Goal: Information Seeking & Learning: Learn about a topic

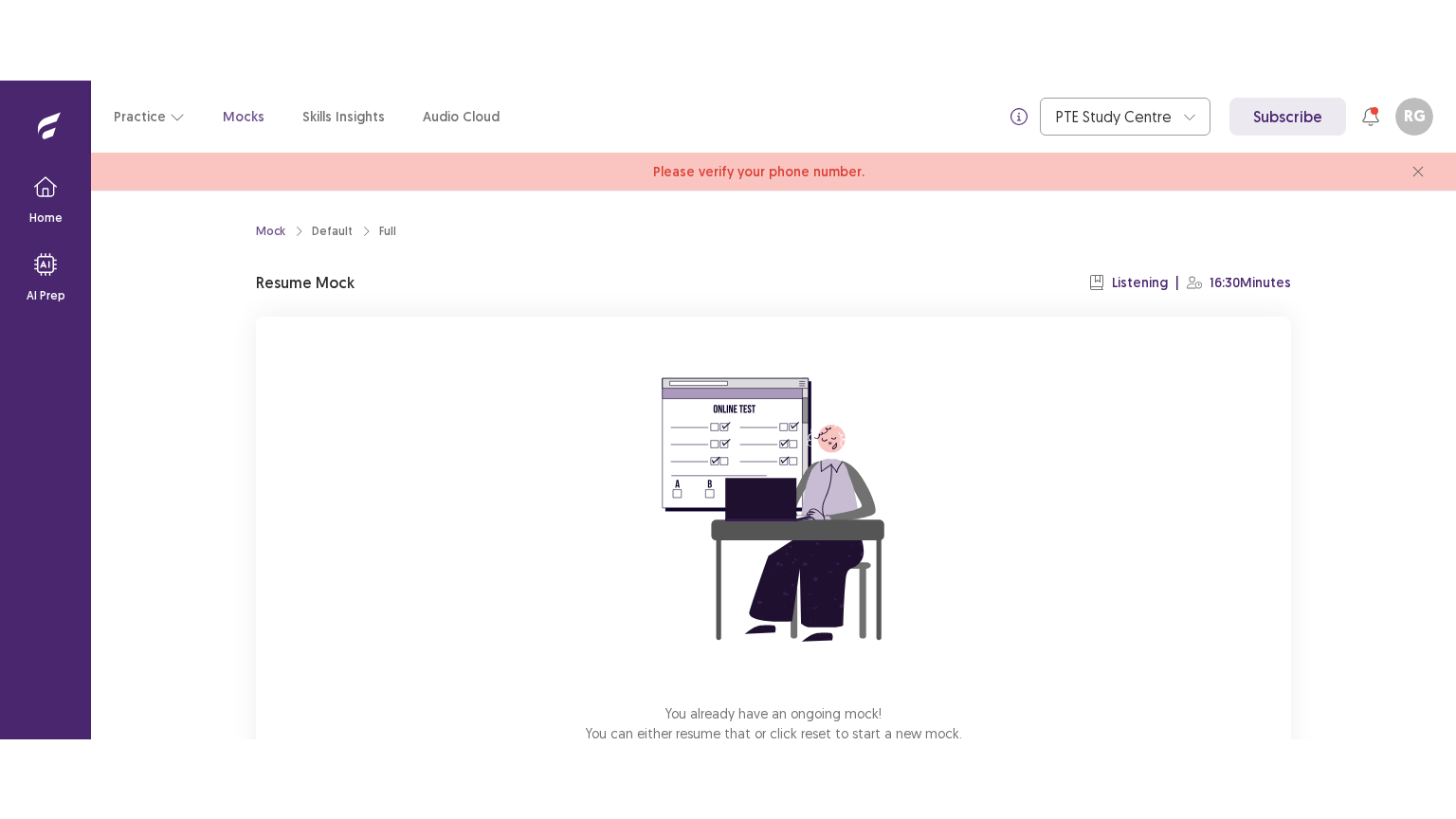
scroll to position [129, 0]
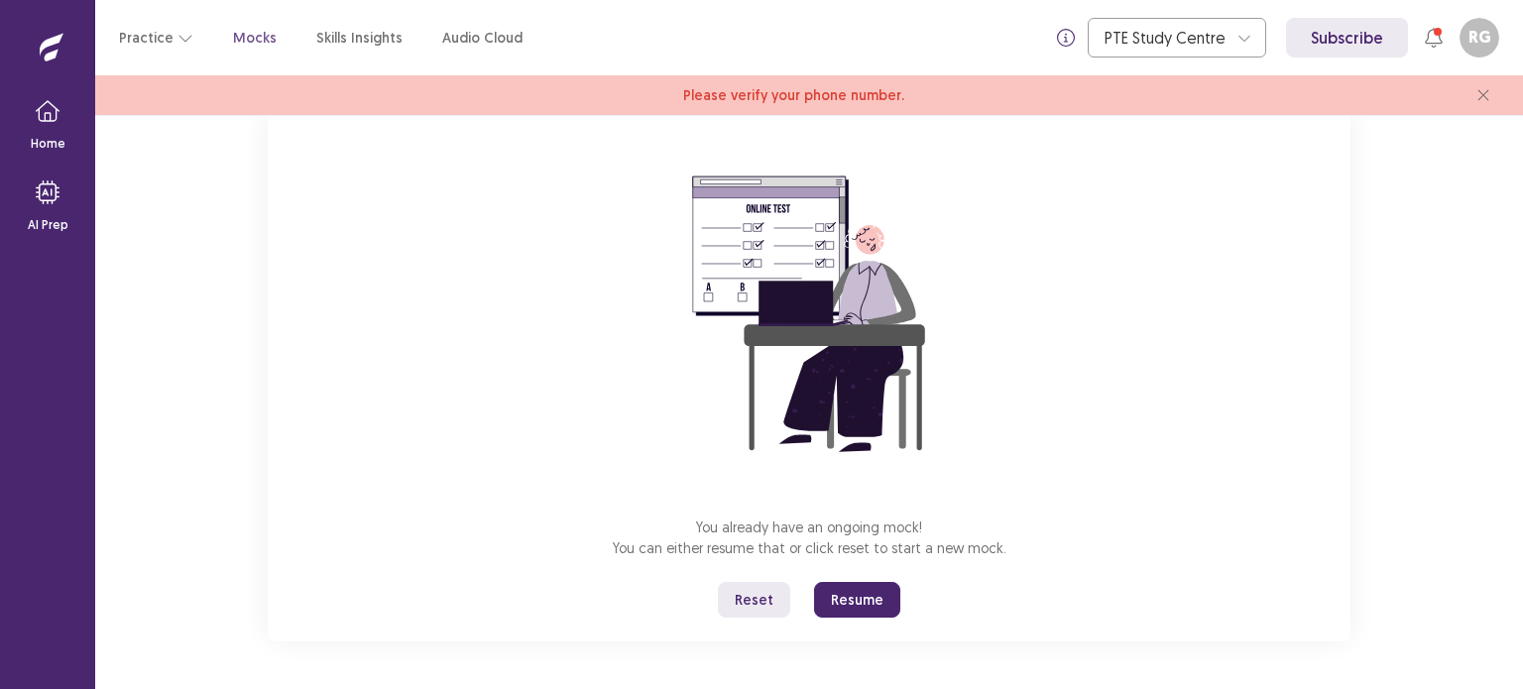
click at [837, 614] on button "Resume" at bounding box center [857, 600] width 86 height 36
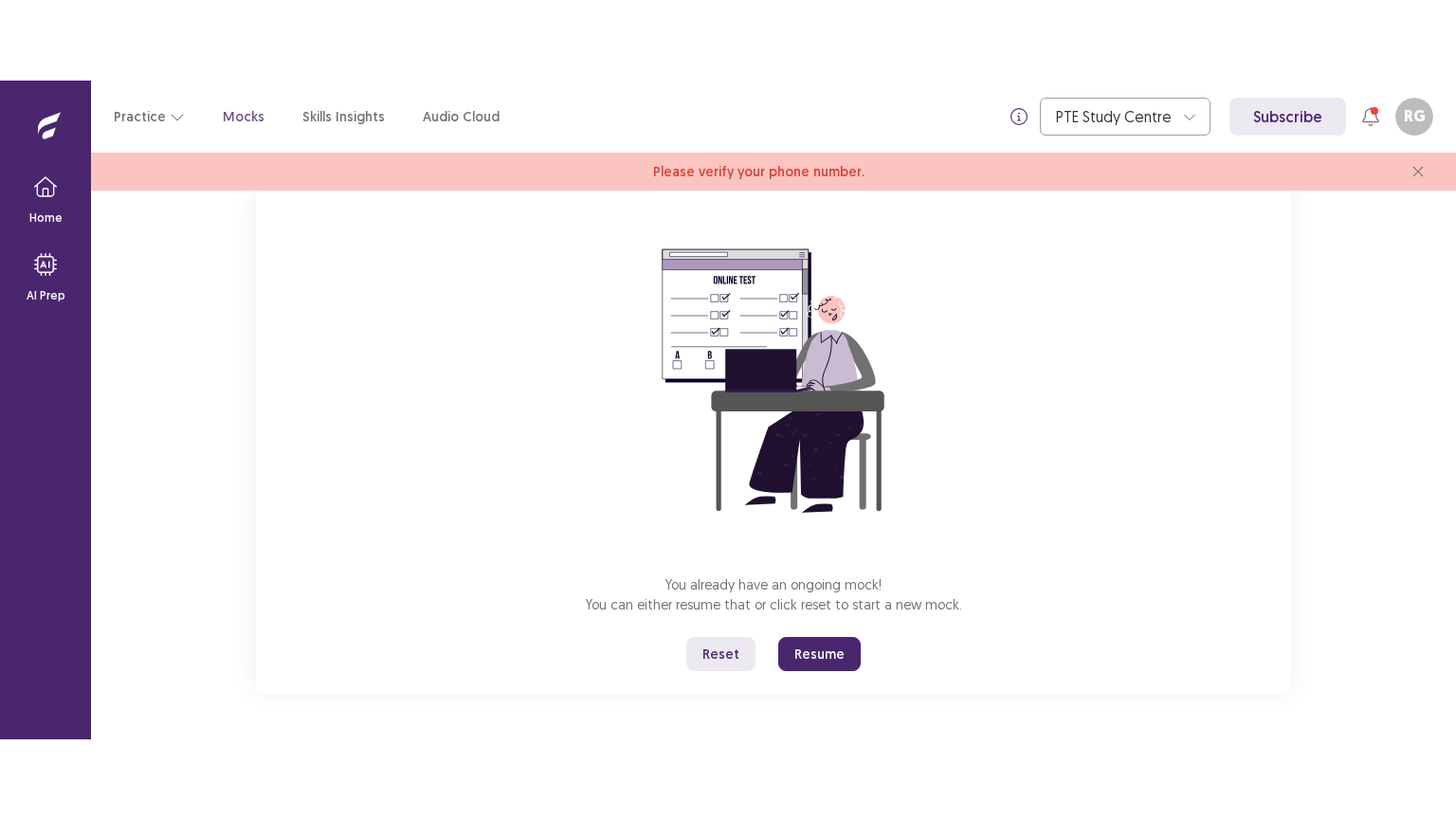
scroll to position [0, 0]
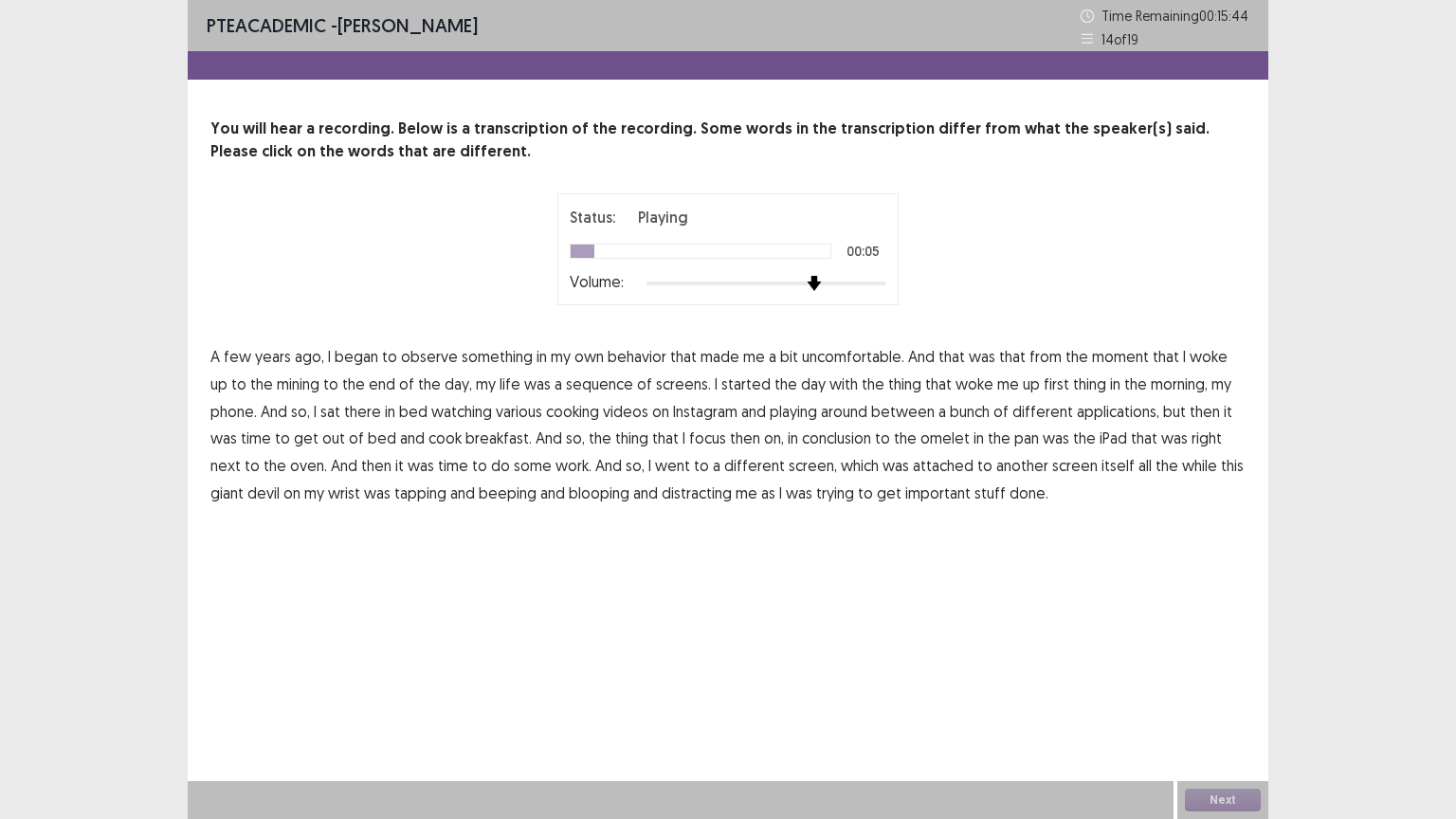
click at [825, 284] on div at bounding box center [766, 284] width 240 height 4
click at [872, 288] on div at bounding box center [766, 284] width 240 height 15
click at [286, 388] on span "mining" at bounding box center [298, 384] width 43 height 23
click at [576, 395] on p "A few years ago, I began to observe something in my own behavior that made me a…" at bounding box center [728, 425] width 1035 height 164
click at [576, 391] on span "sequence" at bounding box center [599, 384] width 67 height 23
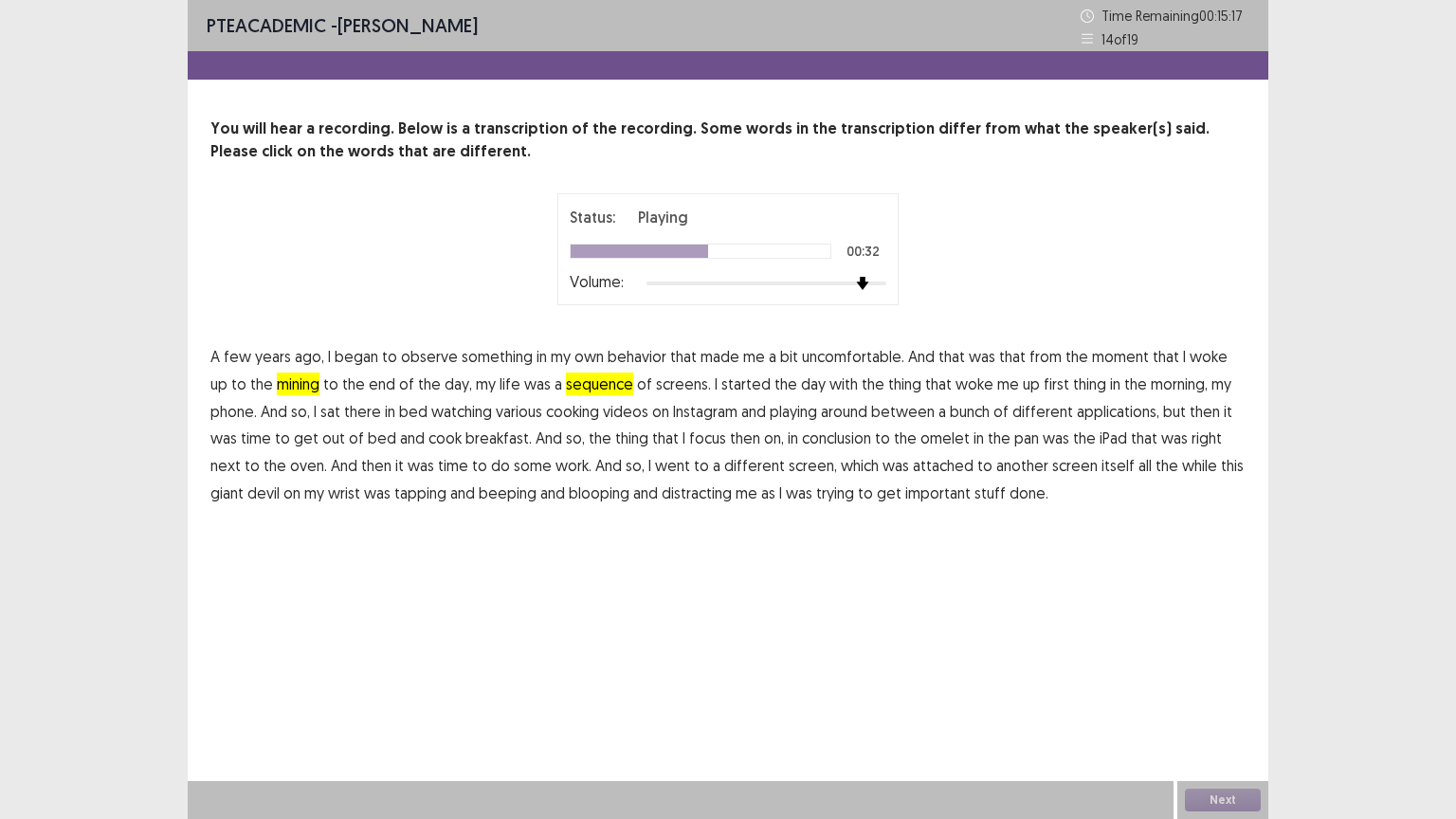
click at [800, 405] on span "playing" at bounding box center [793, 412] width 48 height 23
click at [826, 442] on span "conclusion" at bounding box center [837, 438] width 69 height 23
click at [244, 482] on span "giant" at bounding box center [227, 493] width 33 height 23
click at [1206, 657] on button "Next" at bounding box center [1223, 800] width 76 height 23
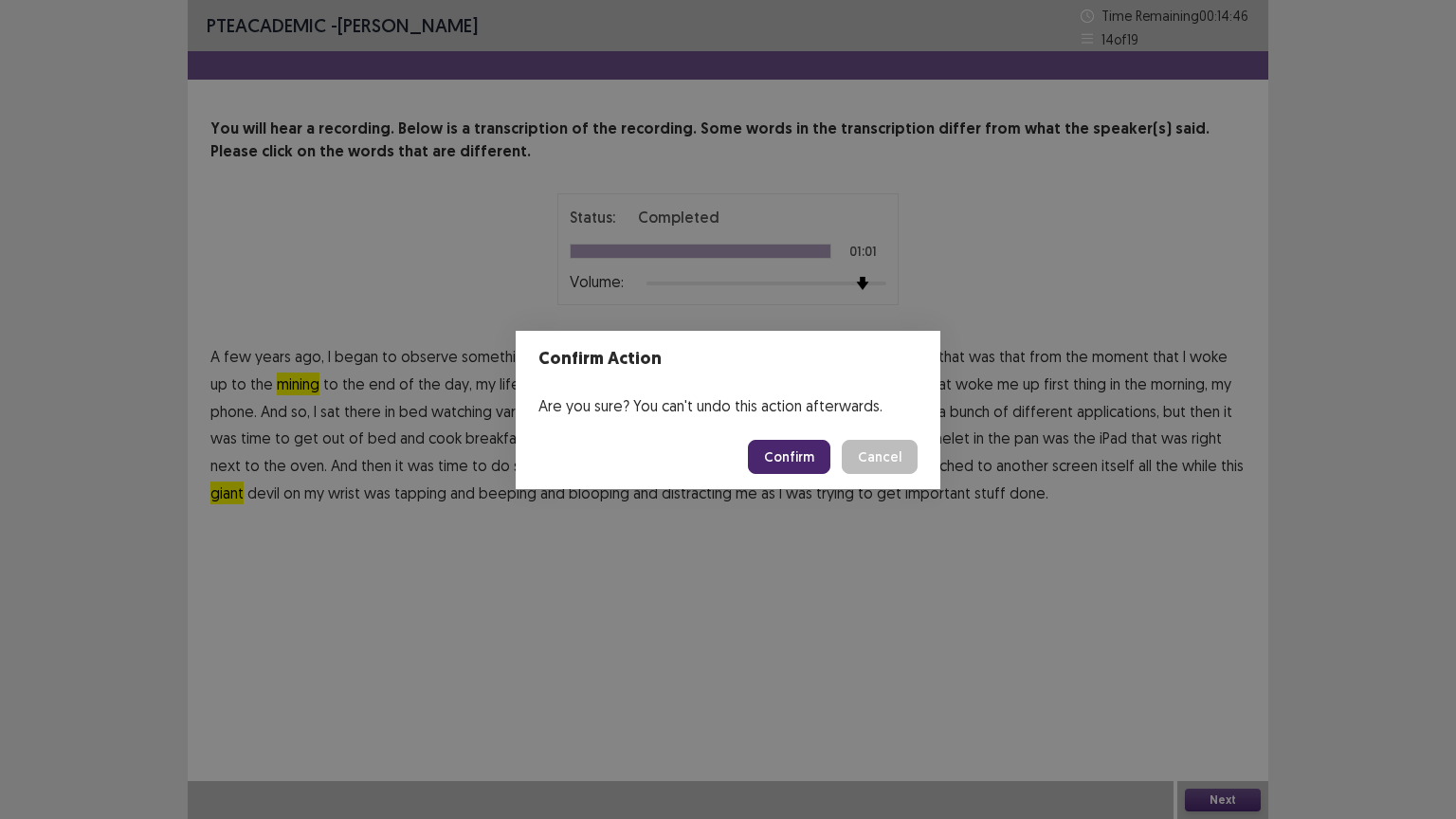
click at [806, 459] on button "Confirm" at bounding box center [789, 457] width 82 height 34
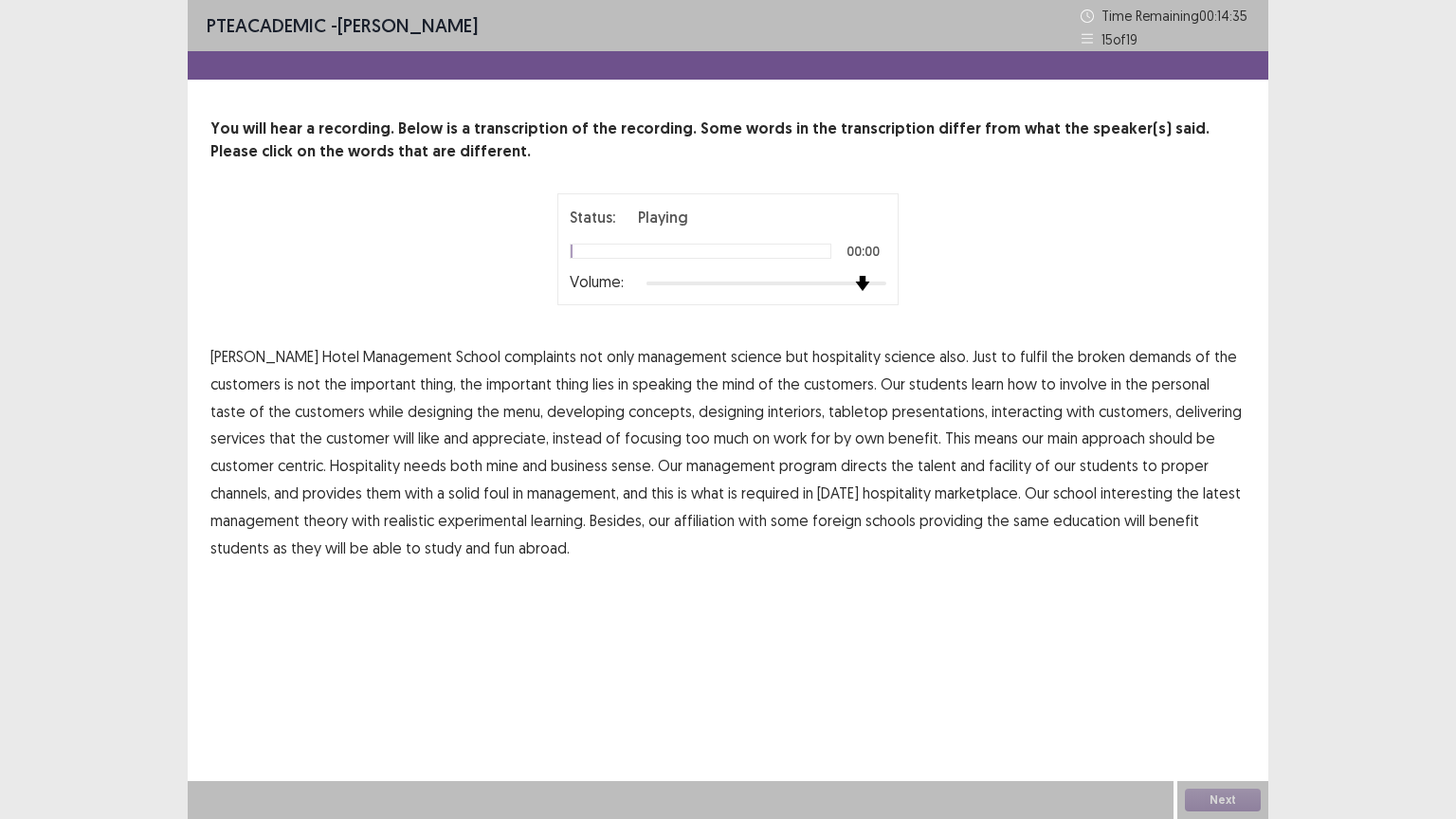
click at [865, 288] on div at bounding box center [766, 284] width 240 height 15
click at [505, 365] on span "complaints" at bounding box center [540, 356] width 72 height 23
click at [632, 383] on span "speaking" at bounding box center [662, 384] width 59 height 23
click at [487, 469] on span "mine" at bounding box center [503, 465] width 33 height 23
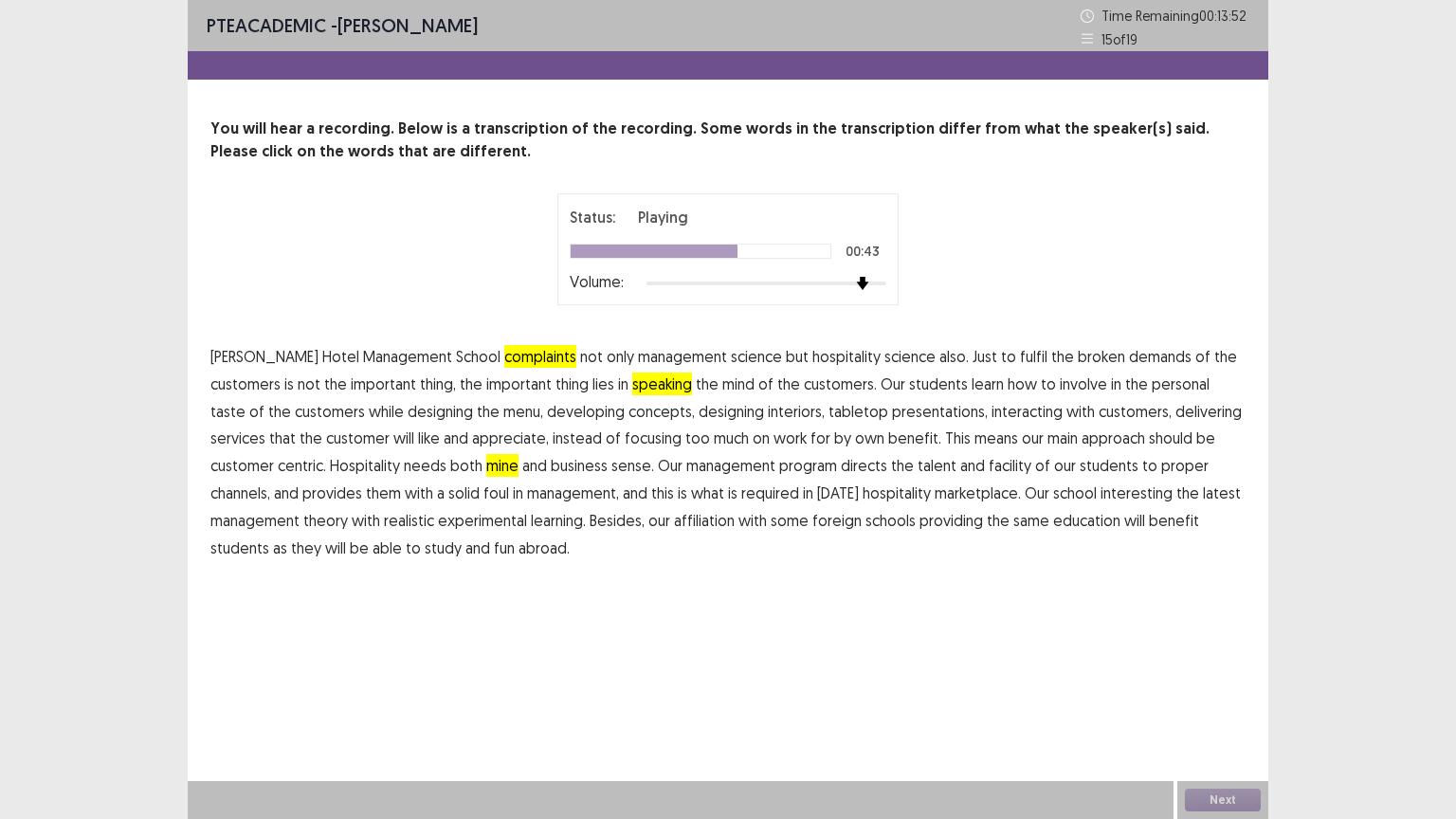
click at [989, 474] on span "facility" at bounding box center [1010, 465] width 43 height 23
click at [484, 483] on span "foul" at bounding box center [496, 493] width 26 height 23
click at [1100, 496] on span "interesting" at bounding box center [1136, 493] width 72 height 23
click at [424, 548] on span "study" at bounding box center [443, 548] width 37 height 23
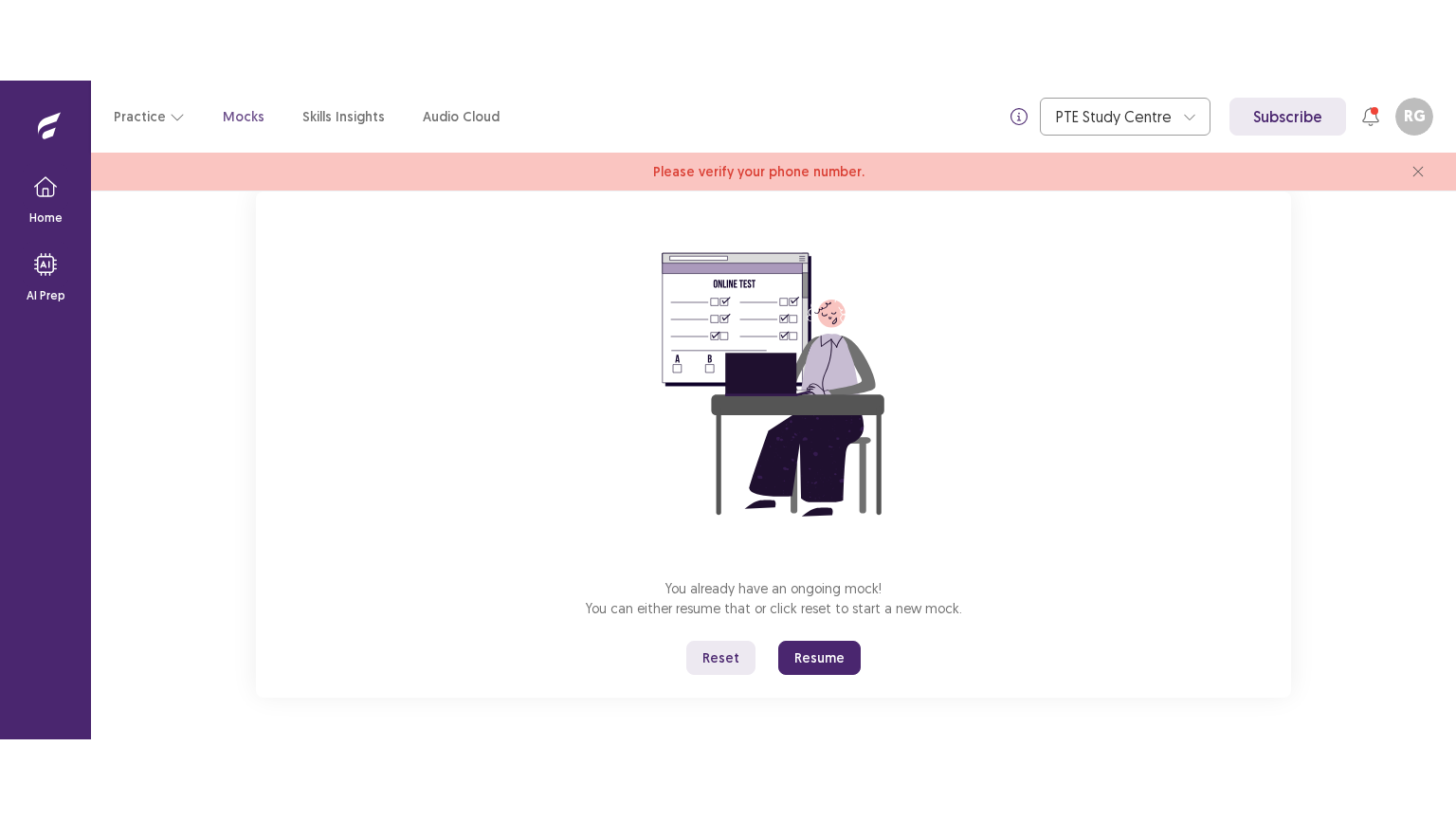
scroll to position [129, 0]
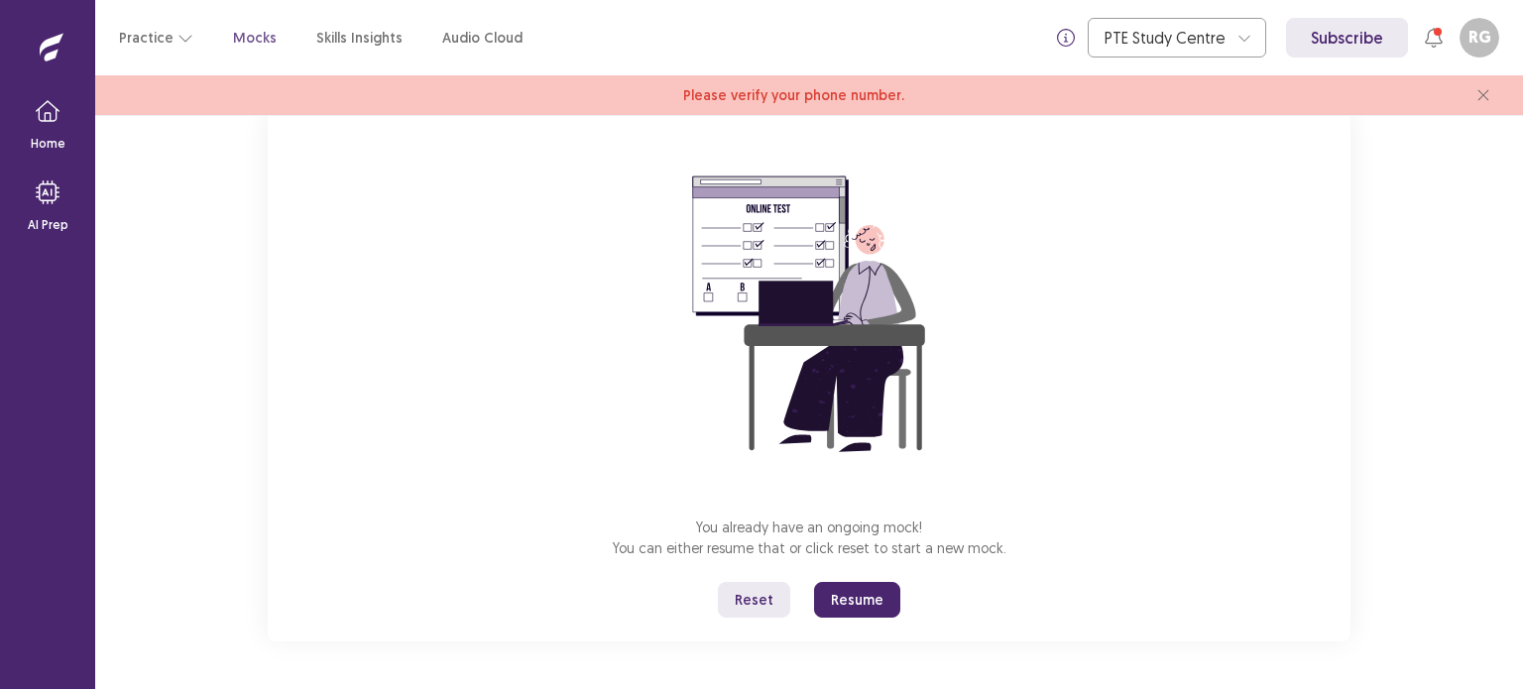
click at [877, 604] on button "Resume" at bounding box center [857, 600] width 86 height 36
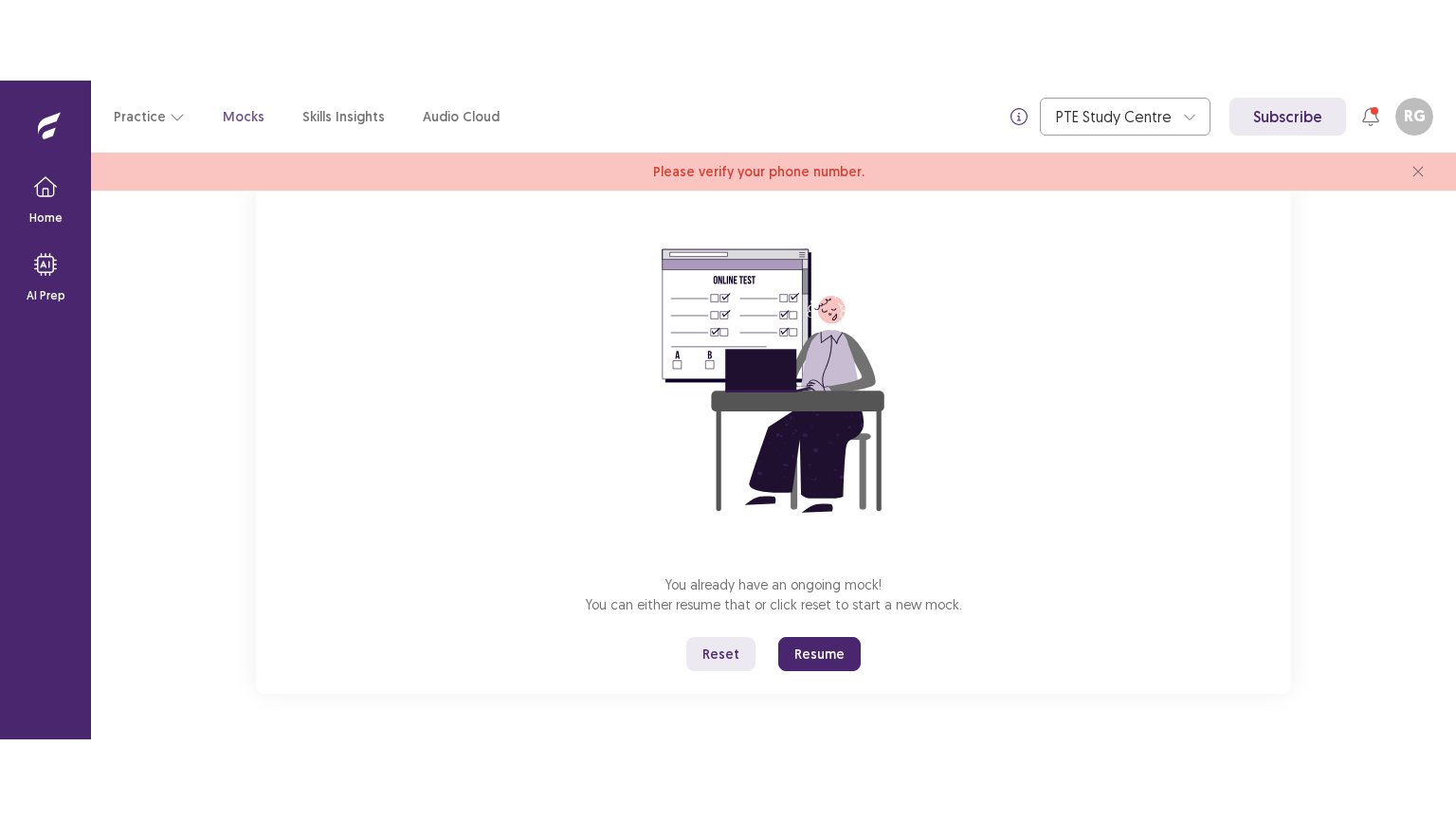
scroll to position [0, 0]
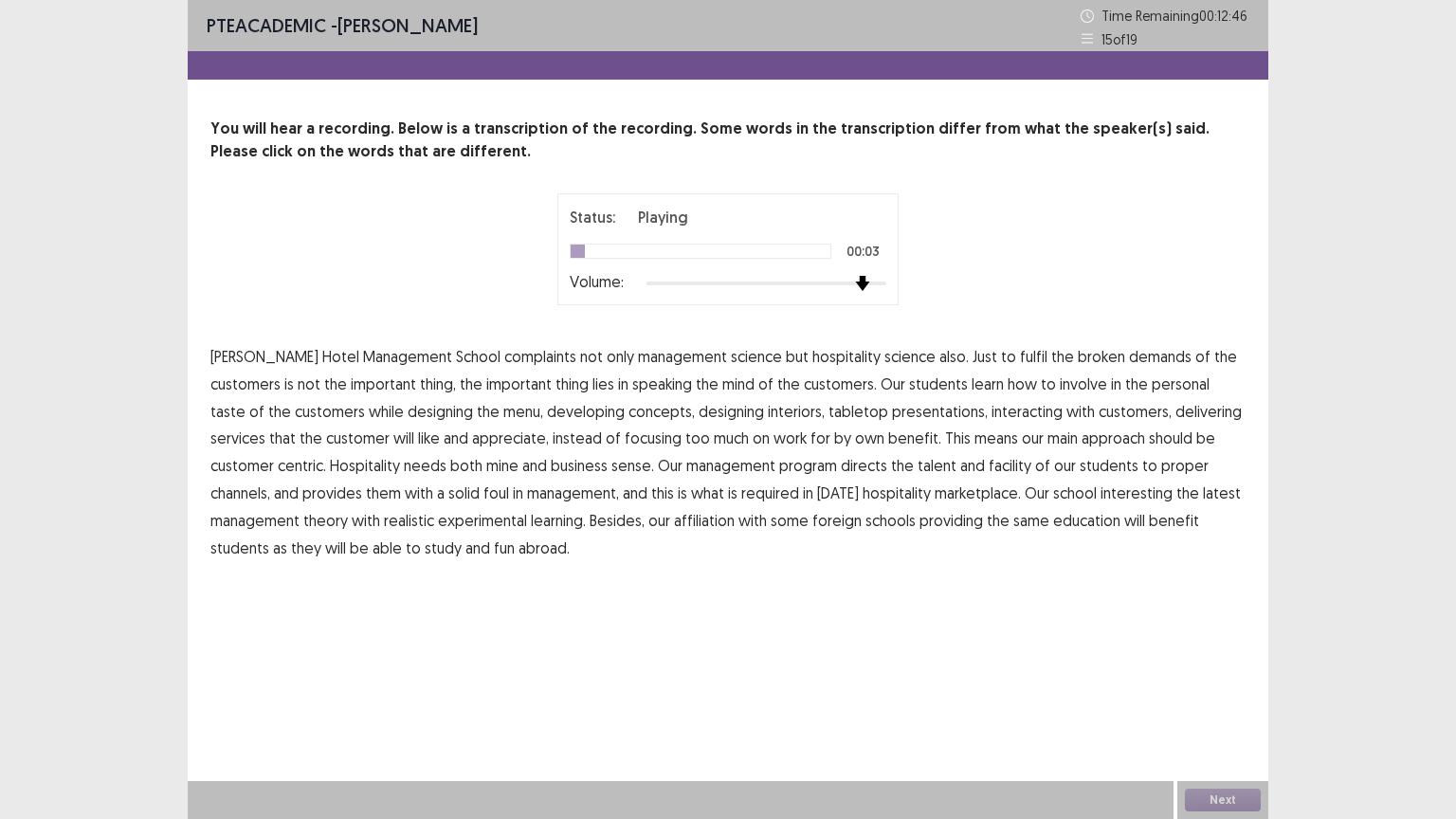
click at [859, 289] on div at bounding box center [766, 284] width 240 height 15
click at [848, 283] on div at bounding box center [766, 284] width 240 height 15
click at [505, 353] on span "complaints" at bounding box center [540, 356] width 72 height 23
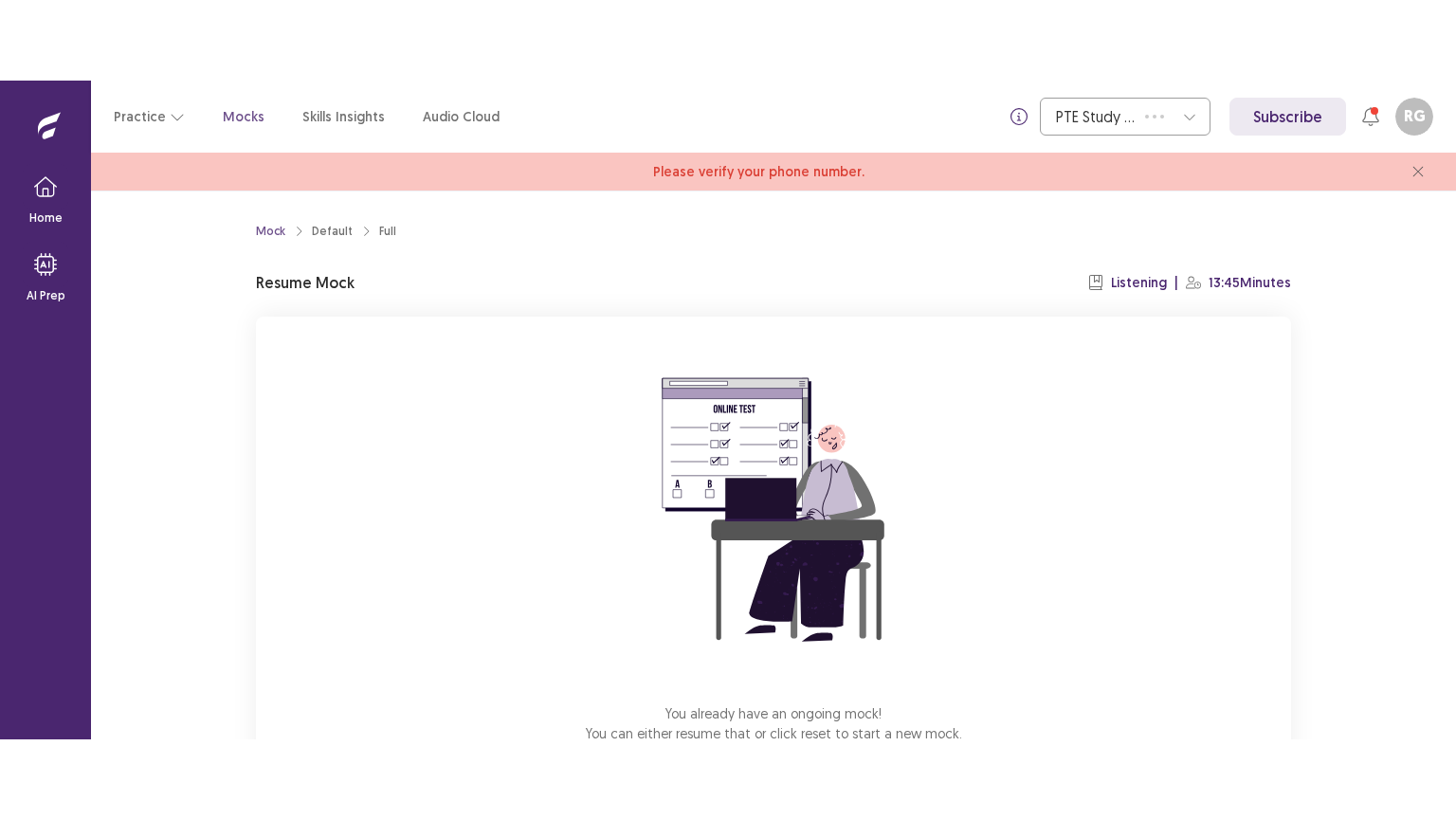
scroll to position [129, 0]
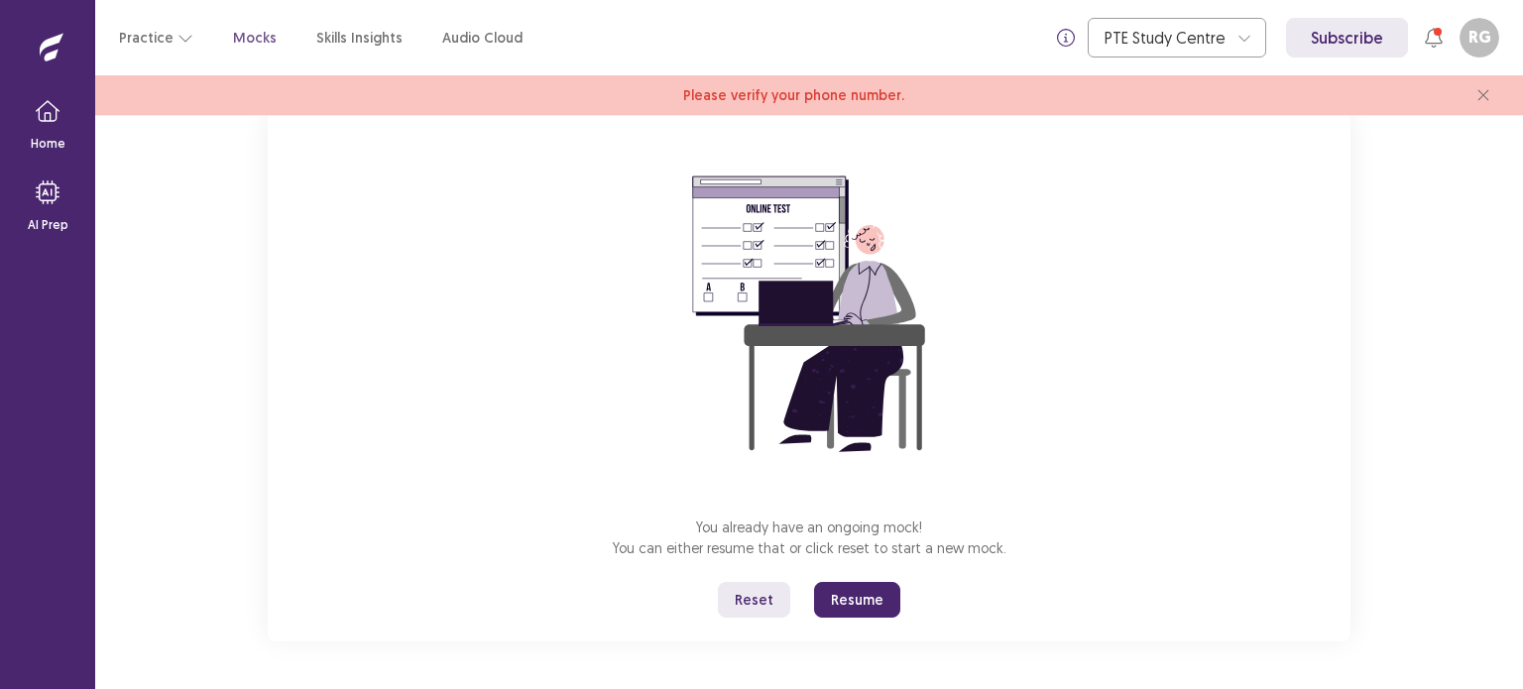
click at [842, 584] on button "Resume" at bounding box center [857, 600] width 86 height 36
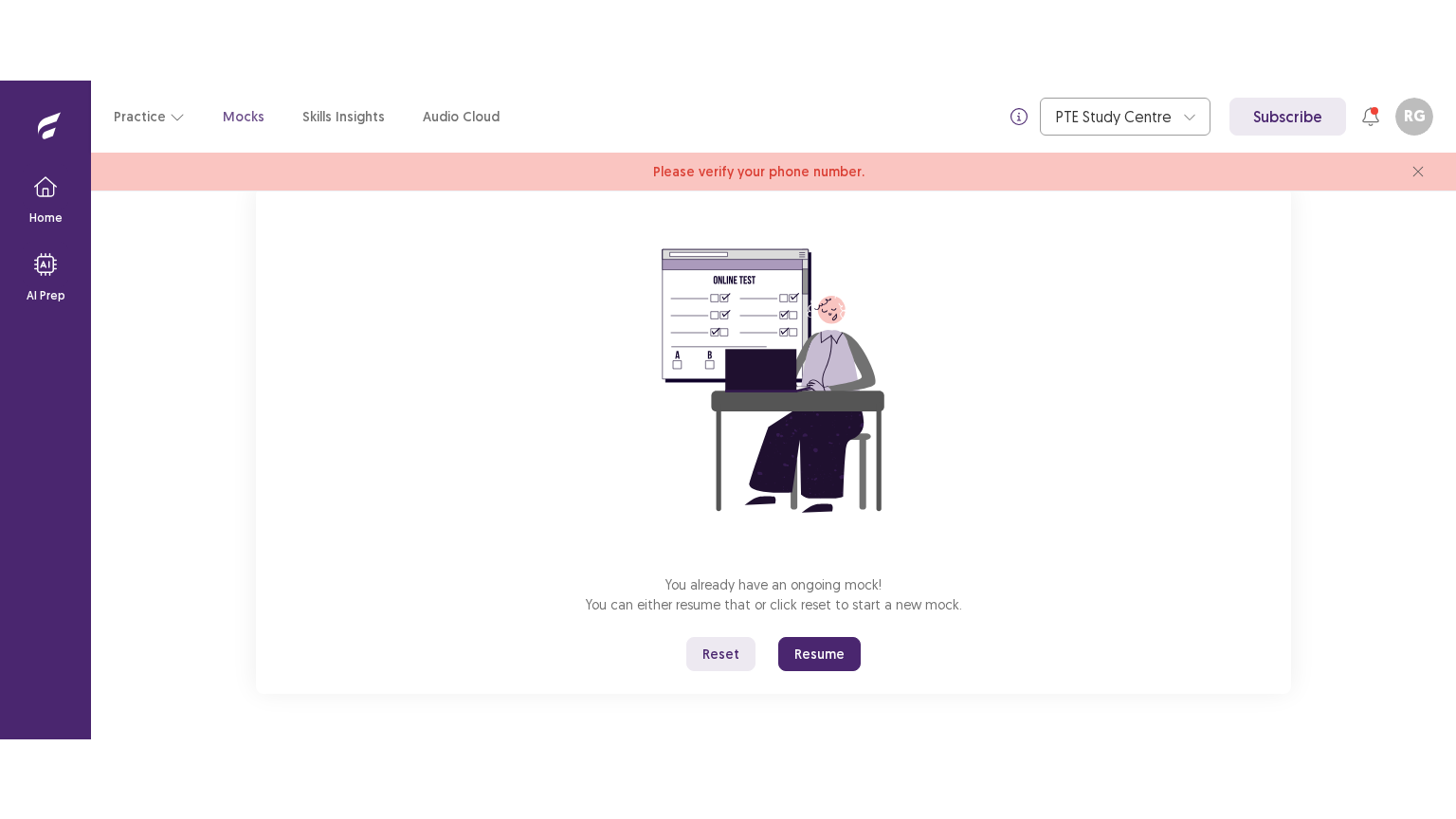
scroll to position [0, 0]
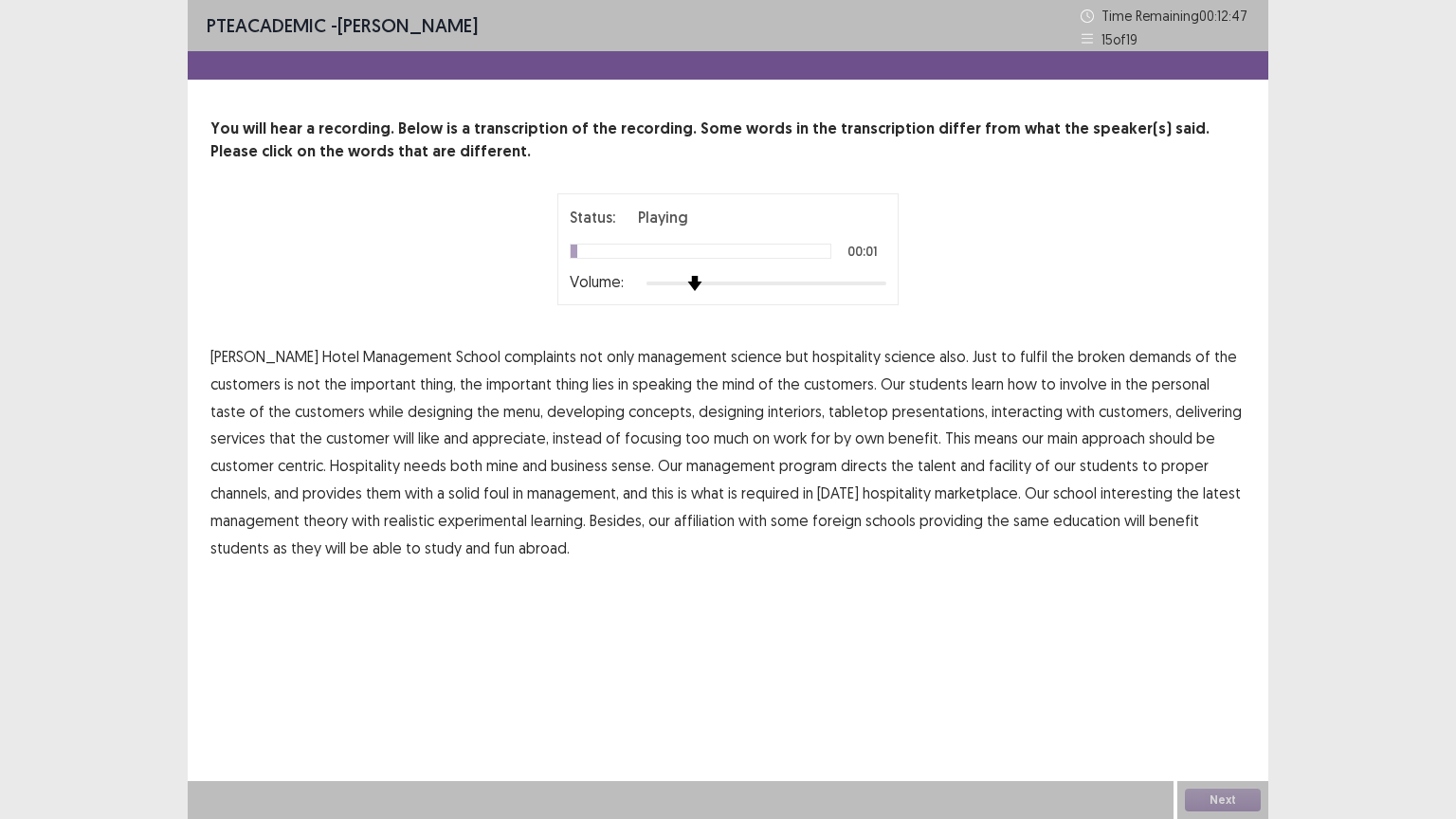
click at [554, 275] on div "Status: Playing 00:01 Volume:" at bounding box center [728, 248] width 474 height 112
click at [835, 278] on div at bounding box center [766, 284] width 240 height 15
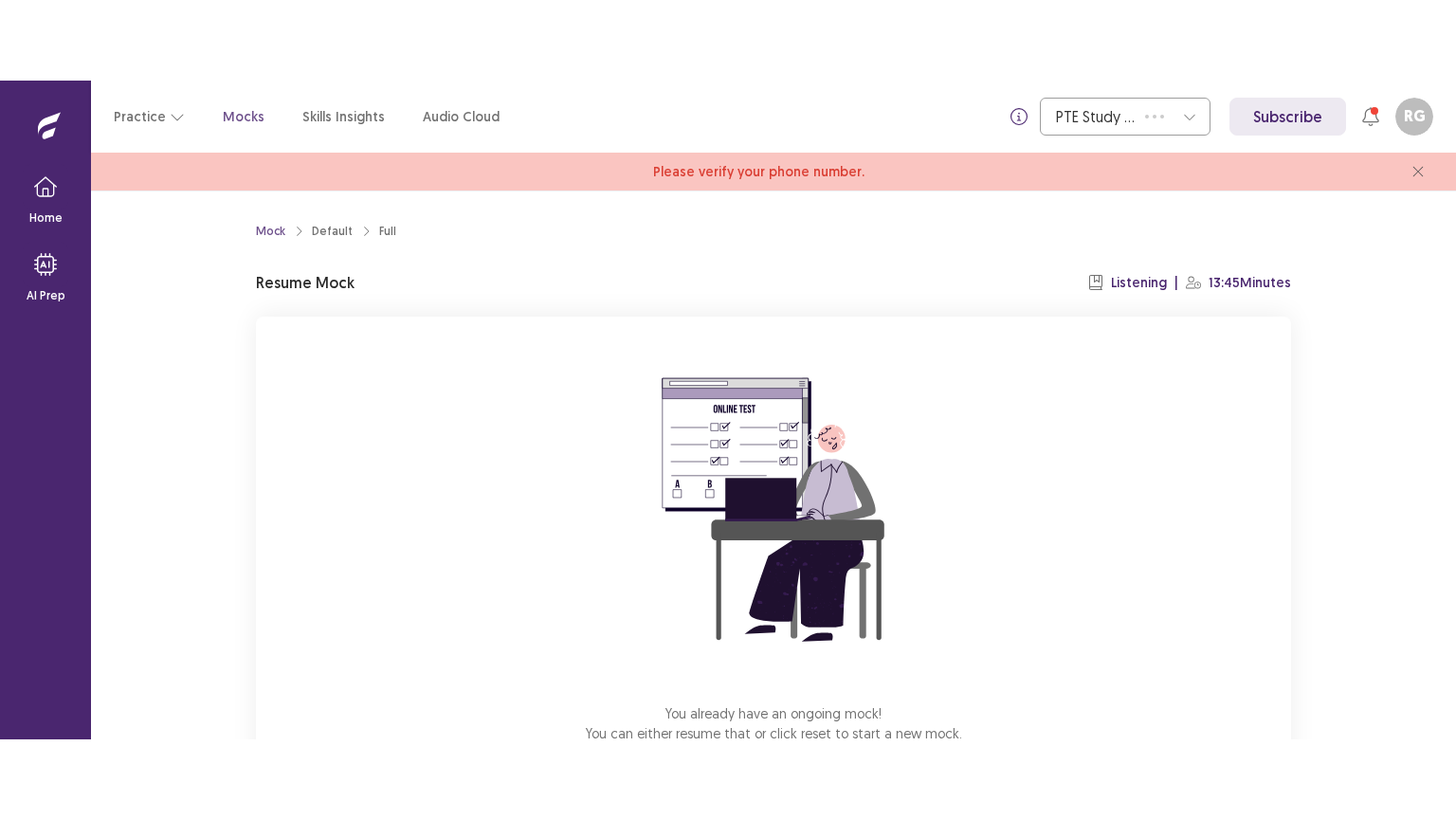
scroll to position [129, 0]
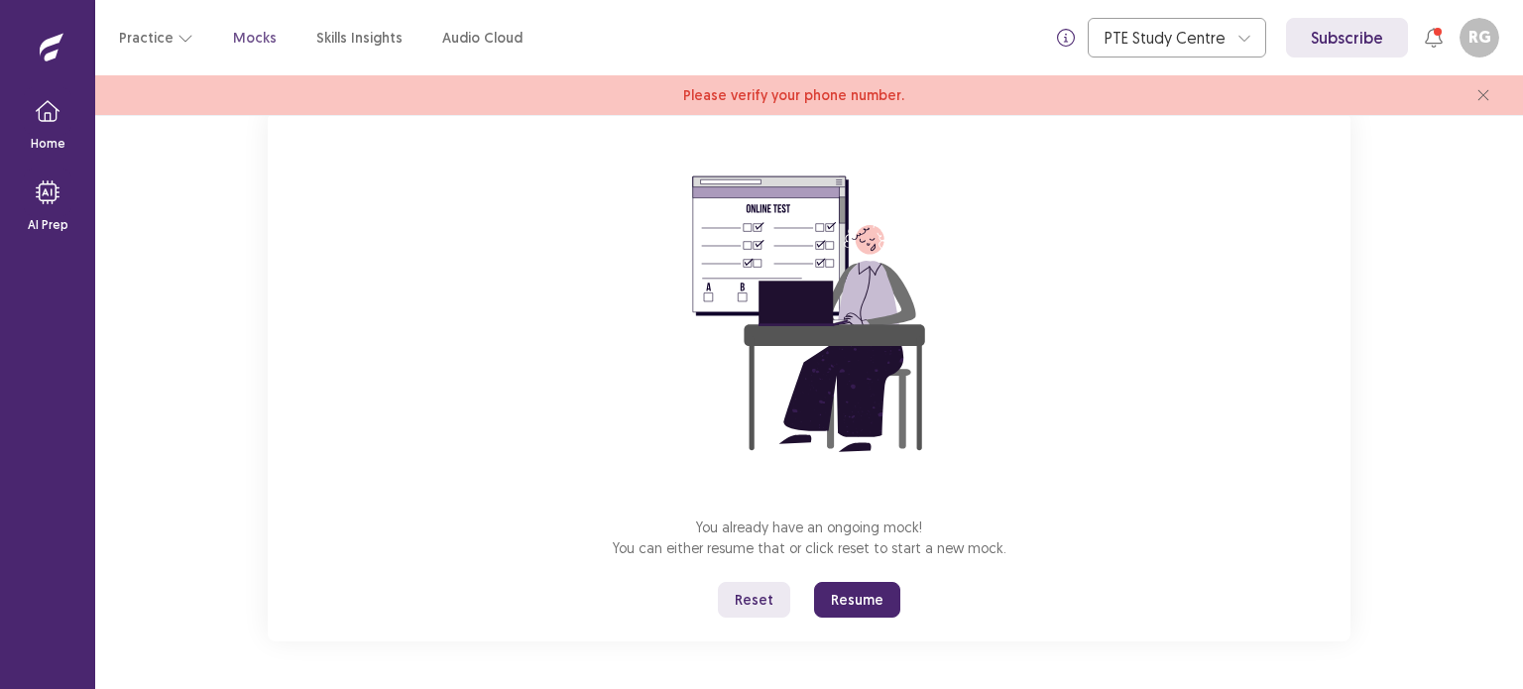
click at [859, 606] on button "Resume" at bounding box center [857, 600] width 86 height 36
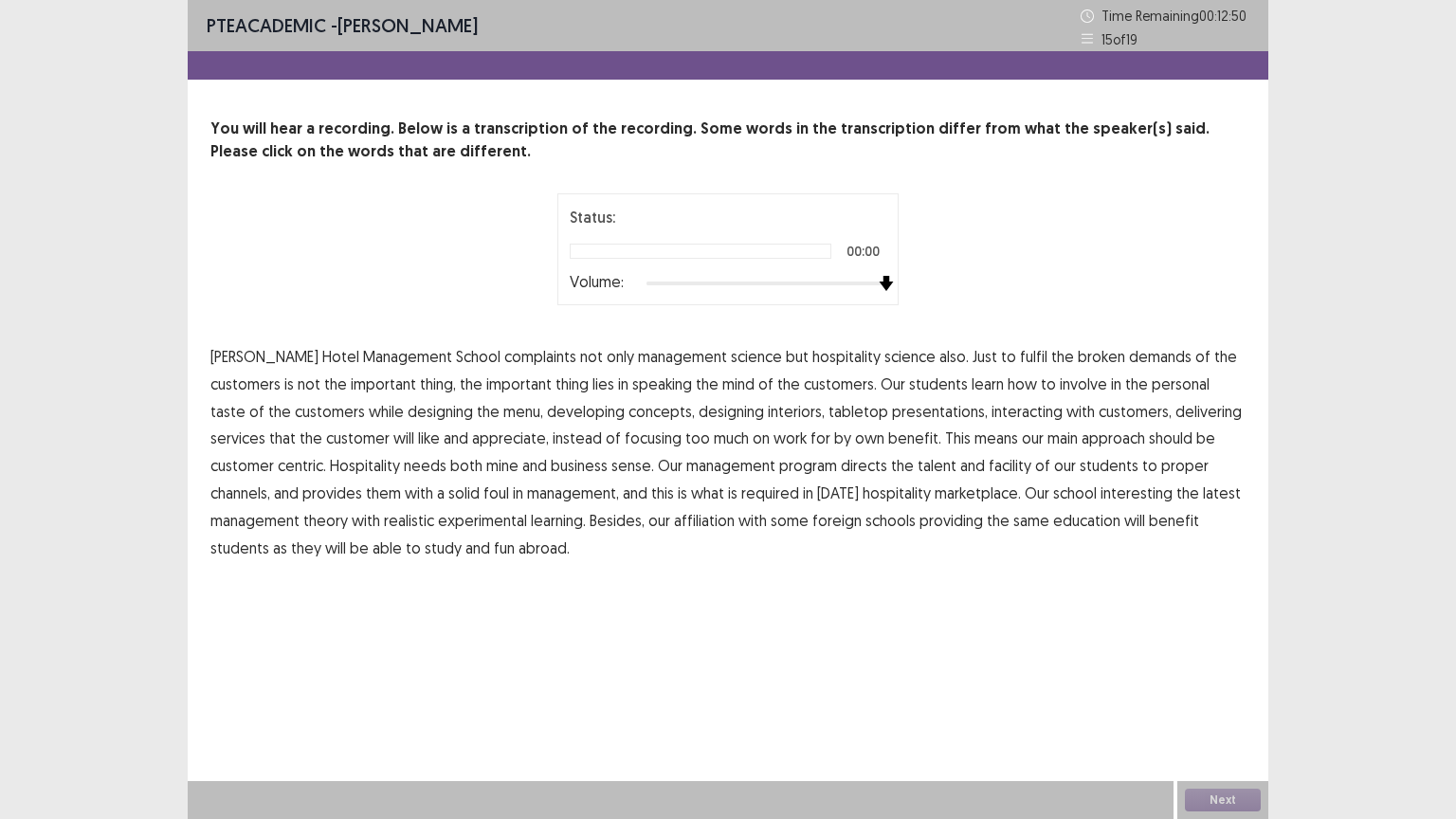
click at [883, 278] on div at bounding box center [766, 284] width 240 height 15
click at [505, 356] on span "complaints" at bounding box center [540, 356] width 72 height 23
click at [632, 382] on span "speaking" at bounding box center [662, 384] width 59 height 23
click at [487, 463] on span "mine" at bounding box center [503, 465] width 33 height 23
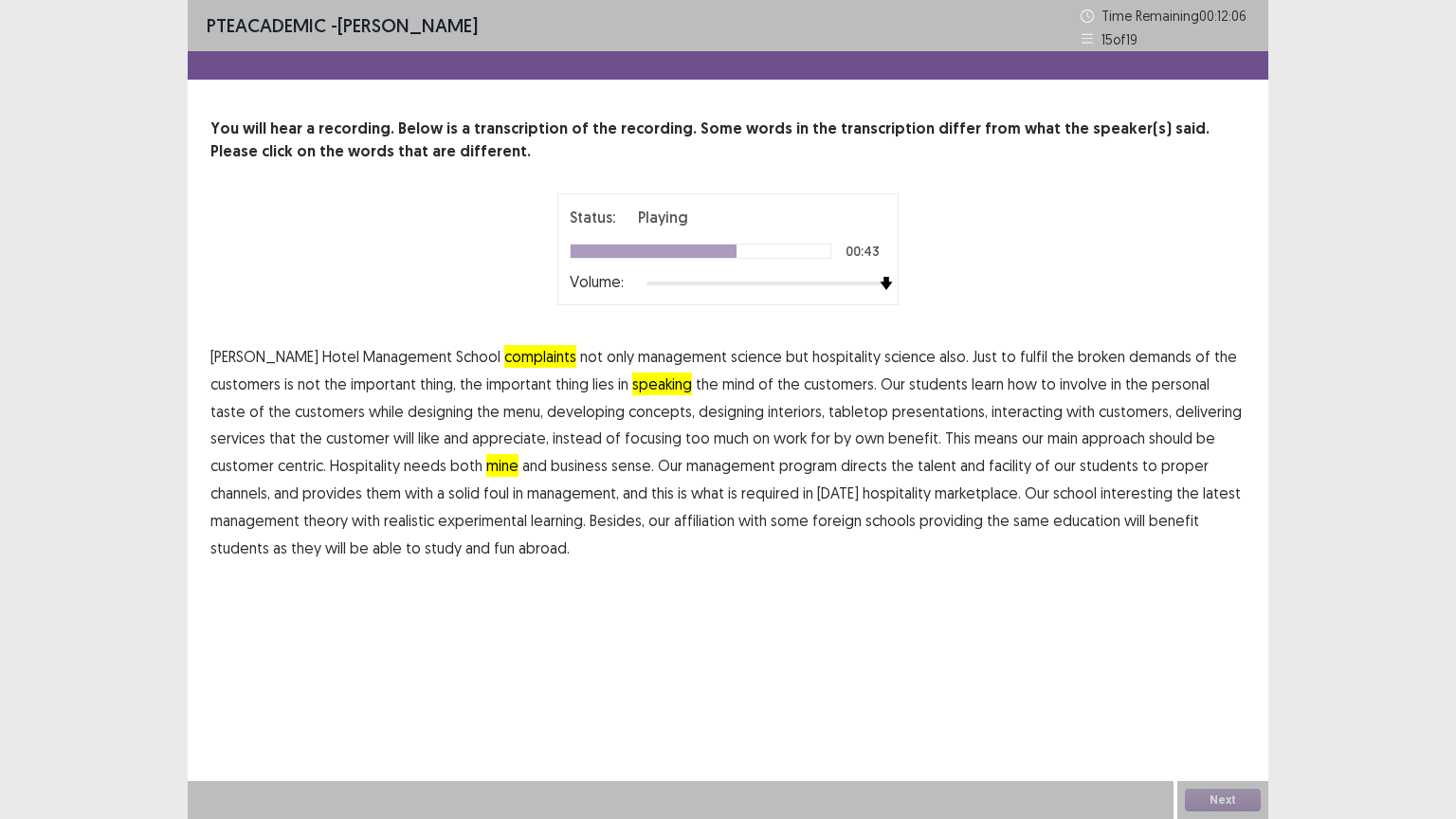
click at [989, 471] on span "facility" at bounding box center [1010, 465] width 43 height 23
click at [484, 491] on span "foul" at bounding box center [496, 493] width 26 height 23
click at [1100, 499] on span "interesting" at bounding box center [1136, 493] width 72 height 23
click at [424, 552] on span "study" at bounding box center [443, 548] width 37 height 23
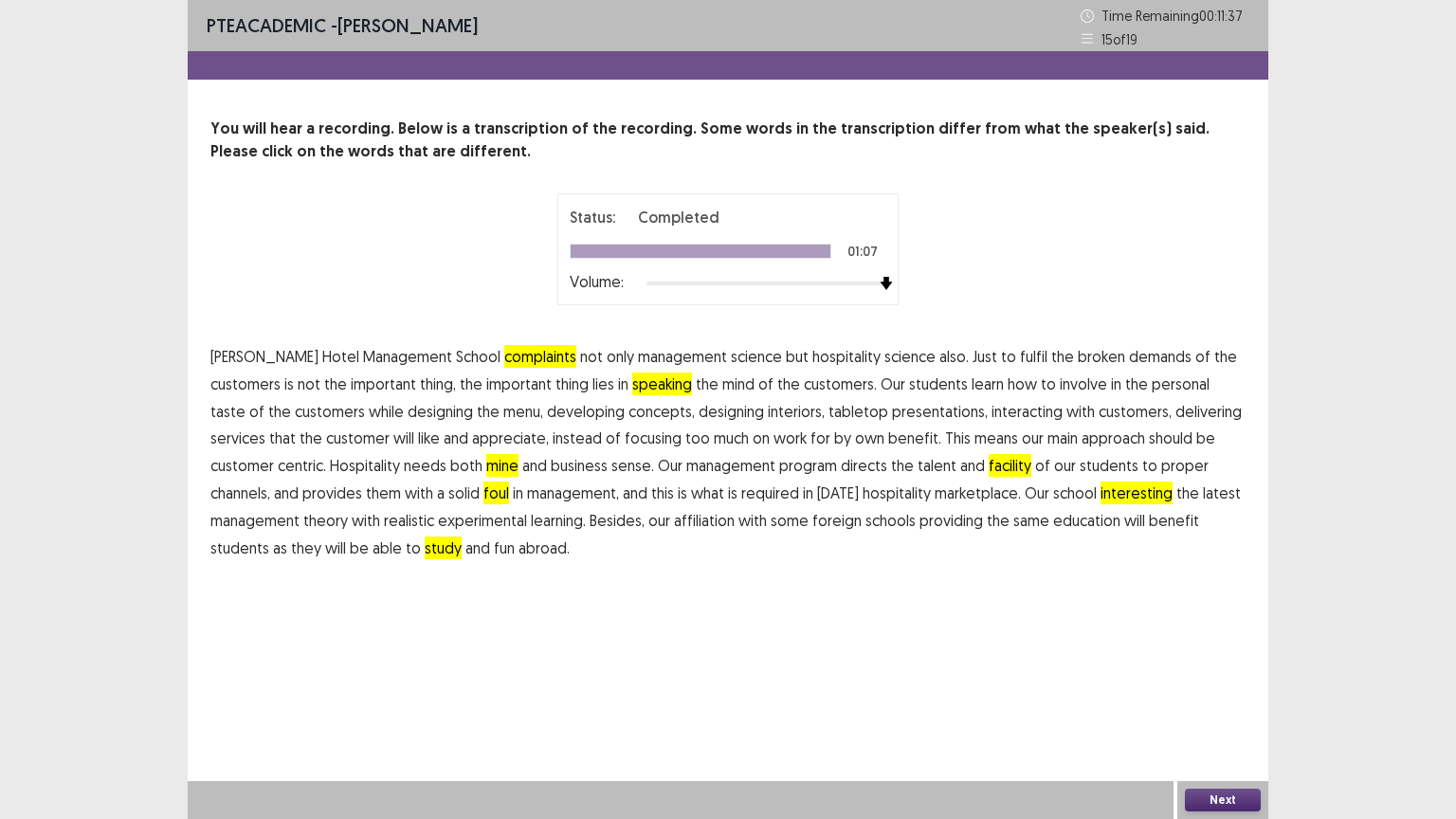
click at [494, 549] on span "fun" at bounding box center [505, 548] width 21 height 23
click at [1239, 657] on button "Next" at bounding box center [1223, 800] width 76 height 23
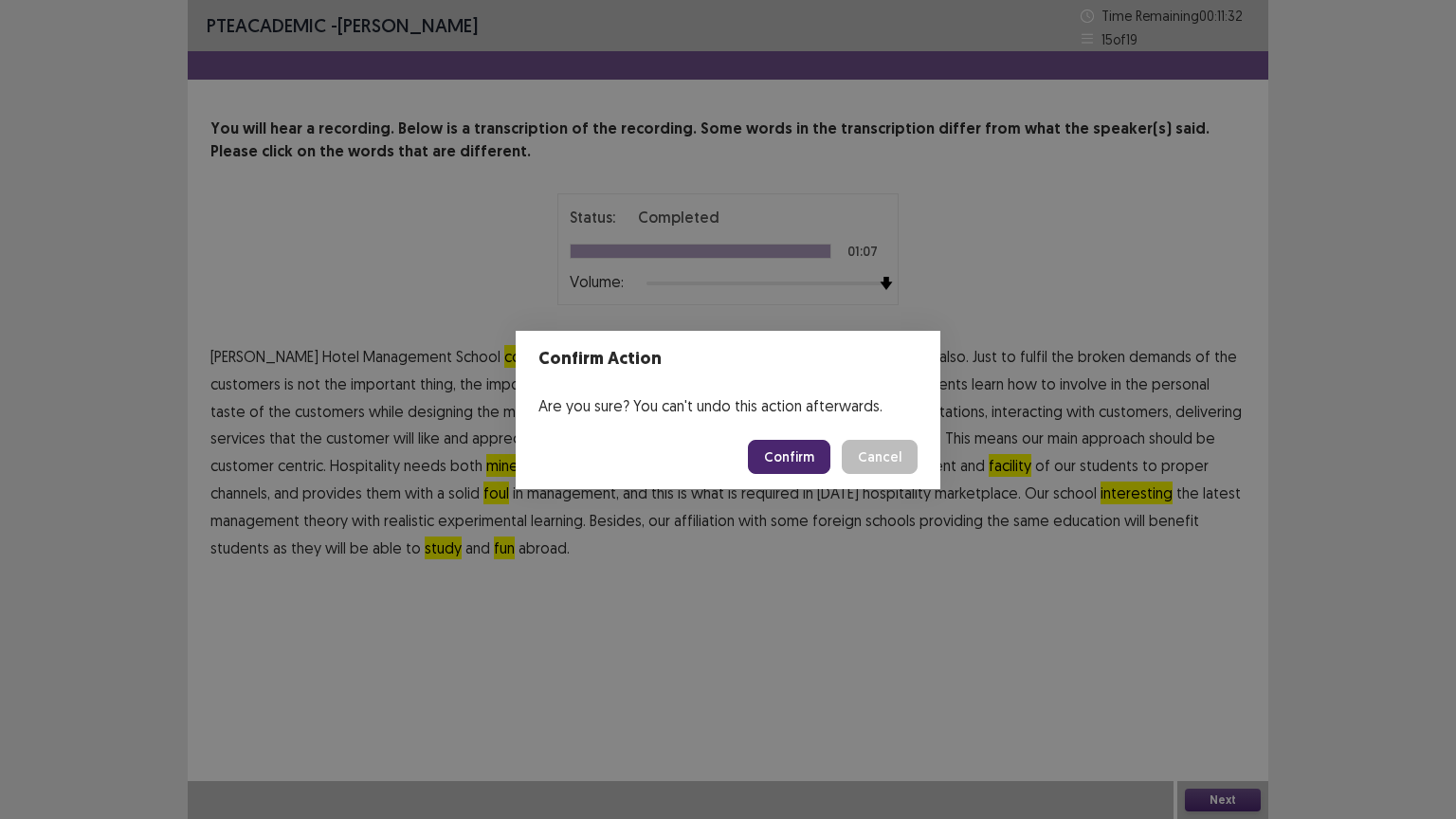
click at [803, 465] on button "Confirm" at bounding box center [789, 457] width 82 height 34
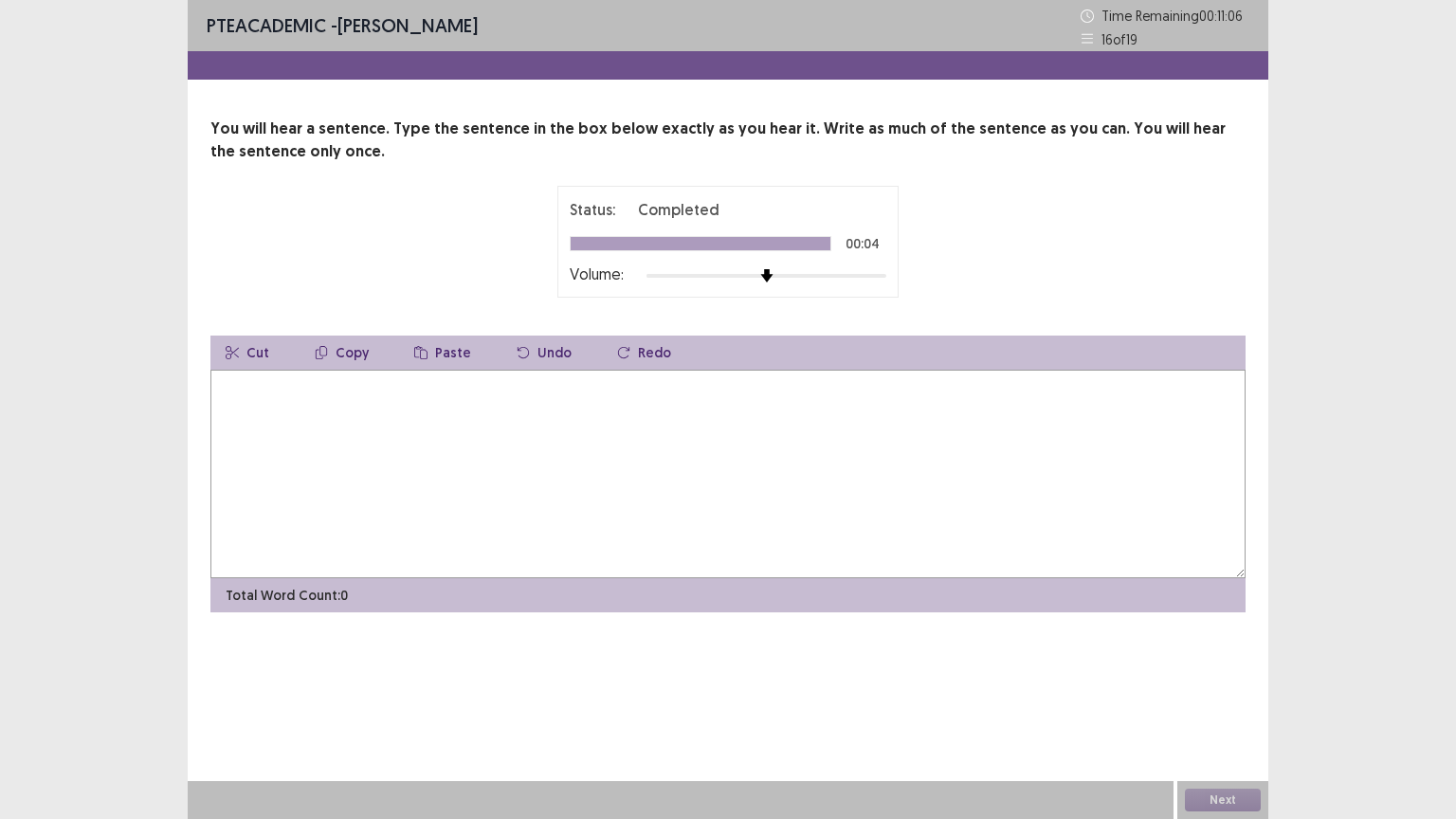
click at [464, 418] on textarea at bounding box center [728, 474] width 1035 height 208
type textarea "*"
type textarea "**********"
click at [1240, 657] on button "Next" at bounding box center [1223, 800] width 76 height 23
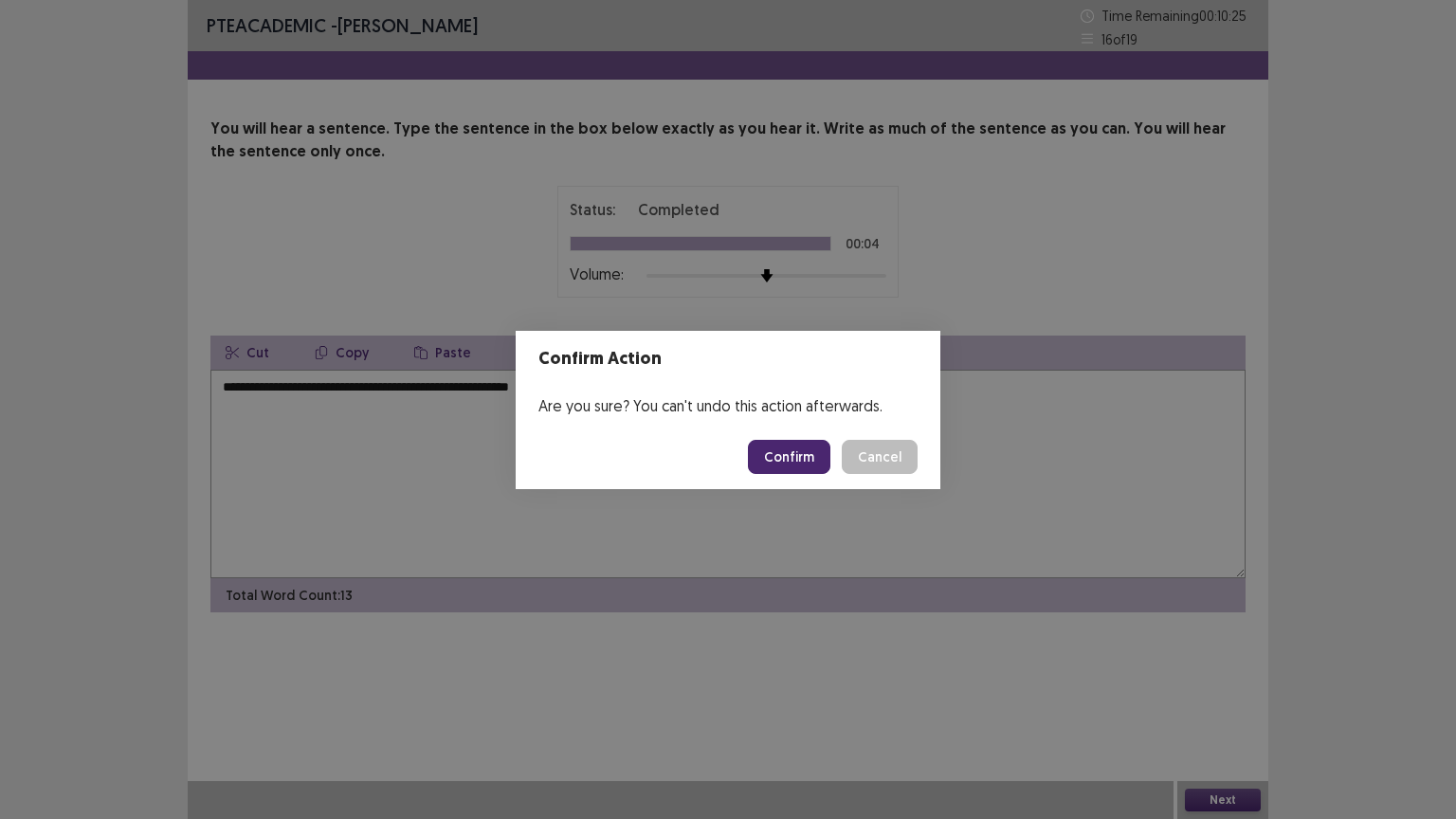
click at [813, 450] on button "Confirm" at bounding box center [789, 457] width 82 height 34
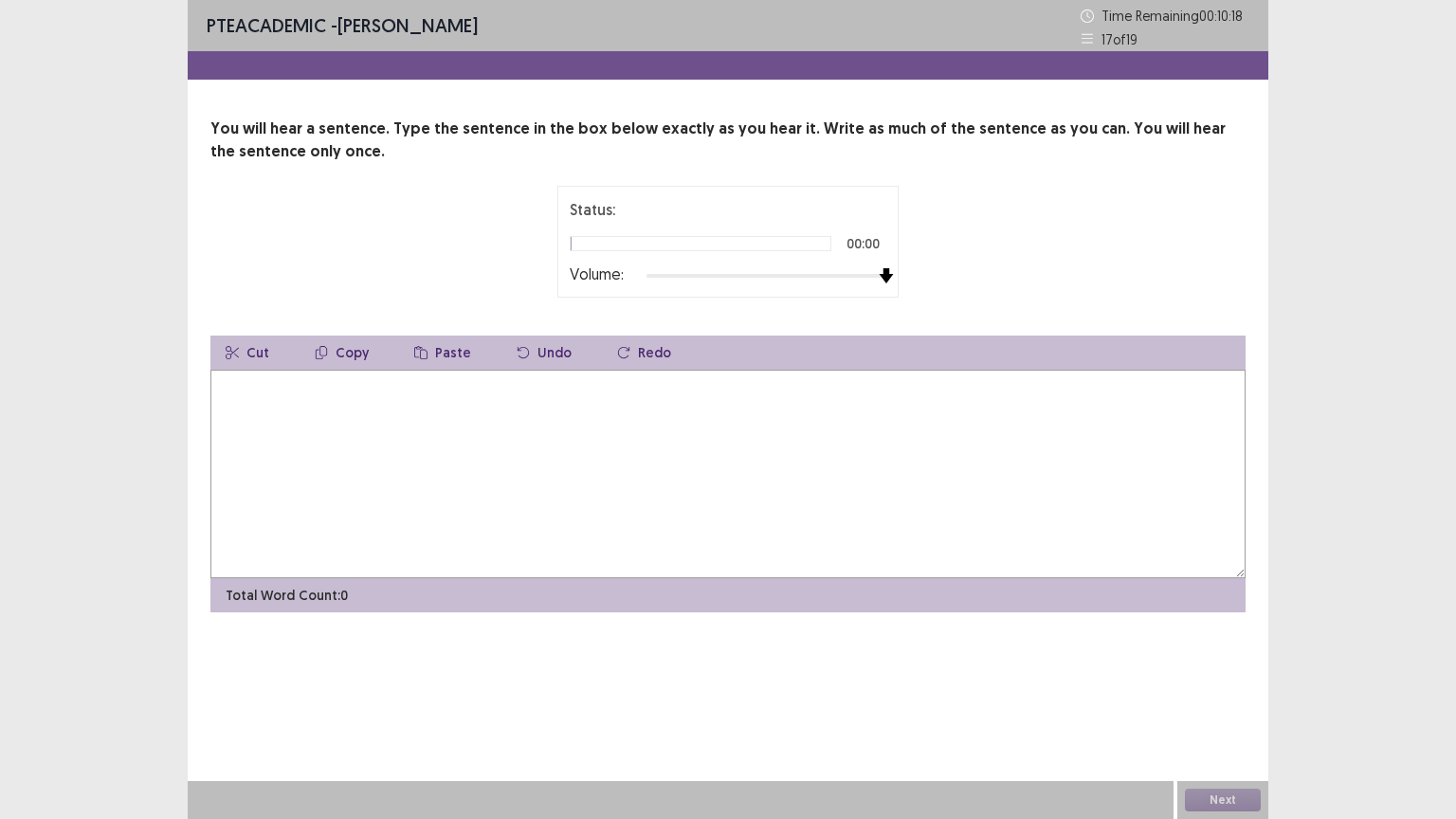
click at [882, 279] on div at bounding box center [766, 276] width 240 height 15
click at [570, 444] on textarea at bounding box center [728, 474] width 1035 height 208
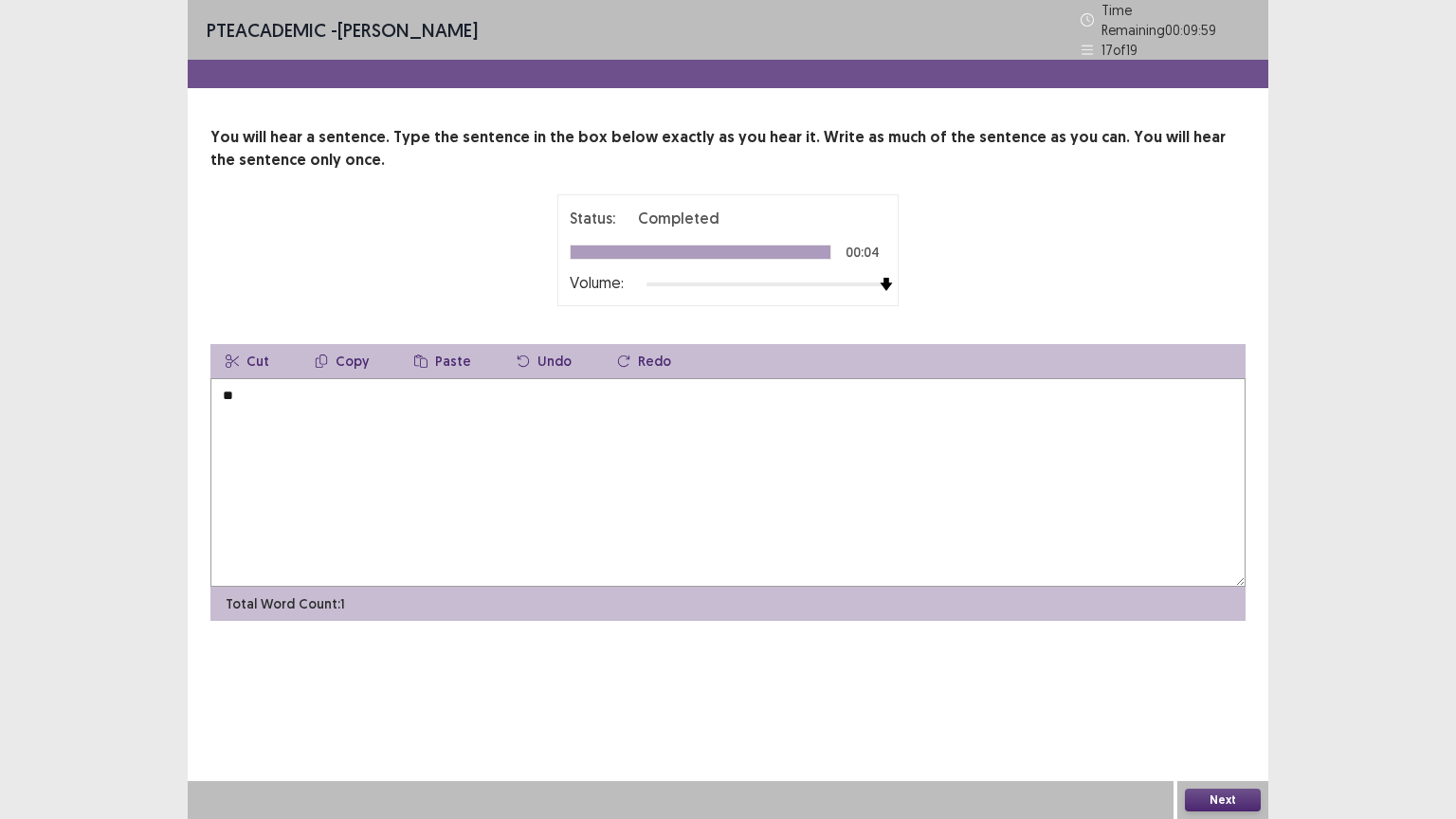
type textarea "*"
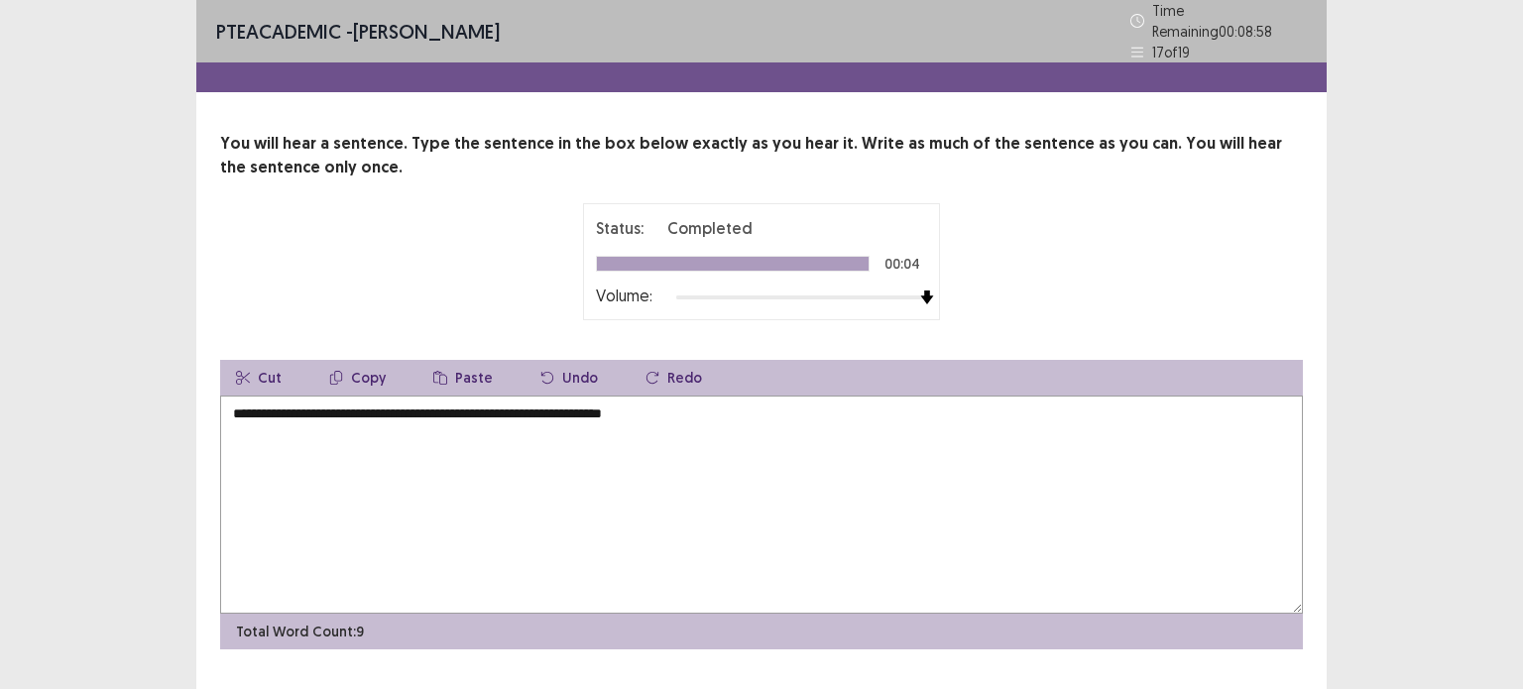
scroll to position [38, 0]
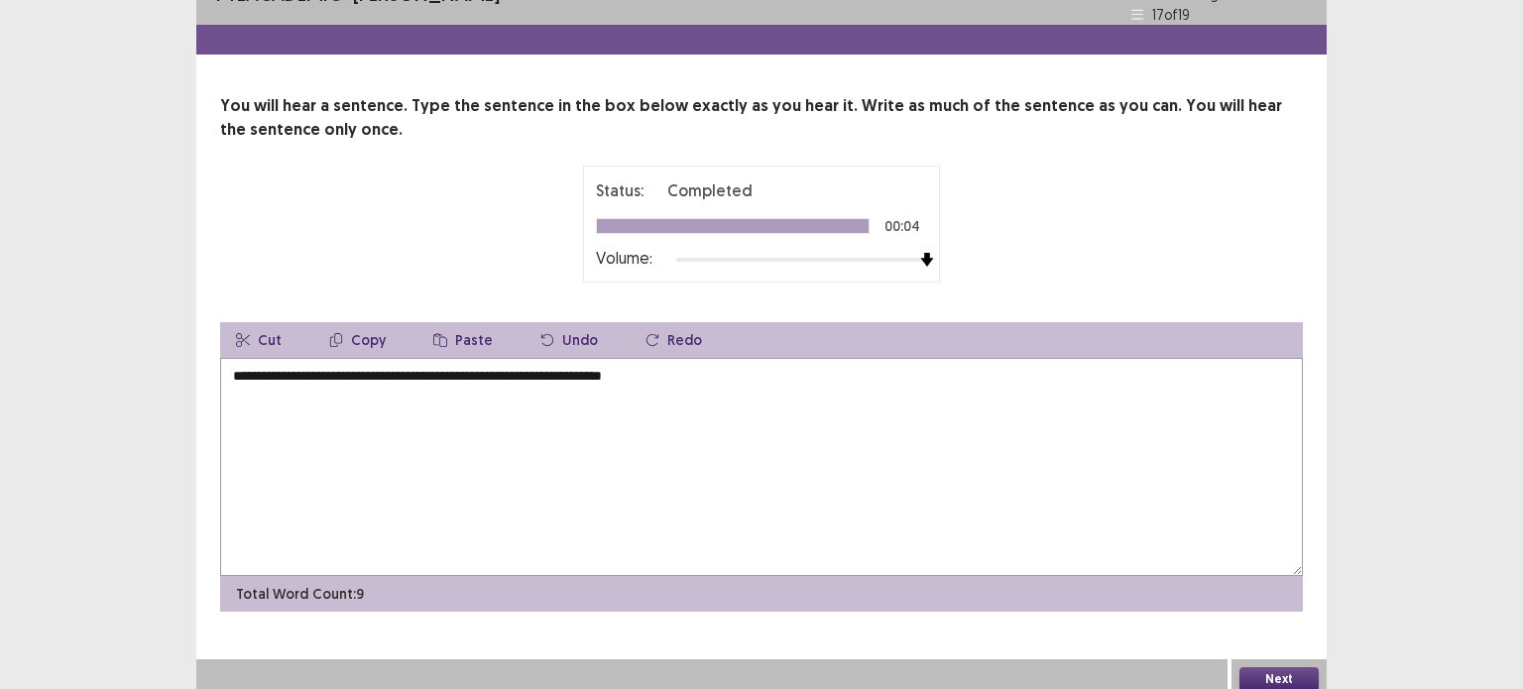
type textarea "**********"
click at [1281, 667] on button "Next" at bounding box center [1279, 679] width 79 height 24
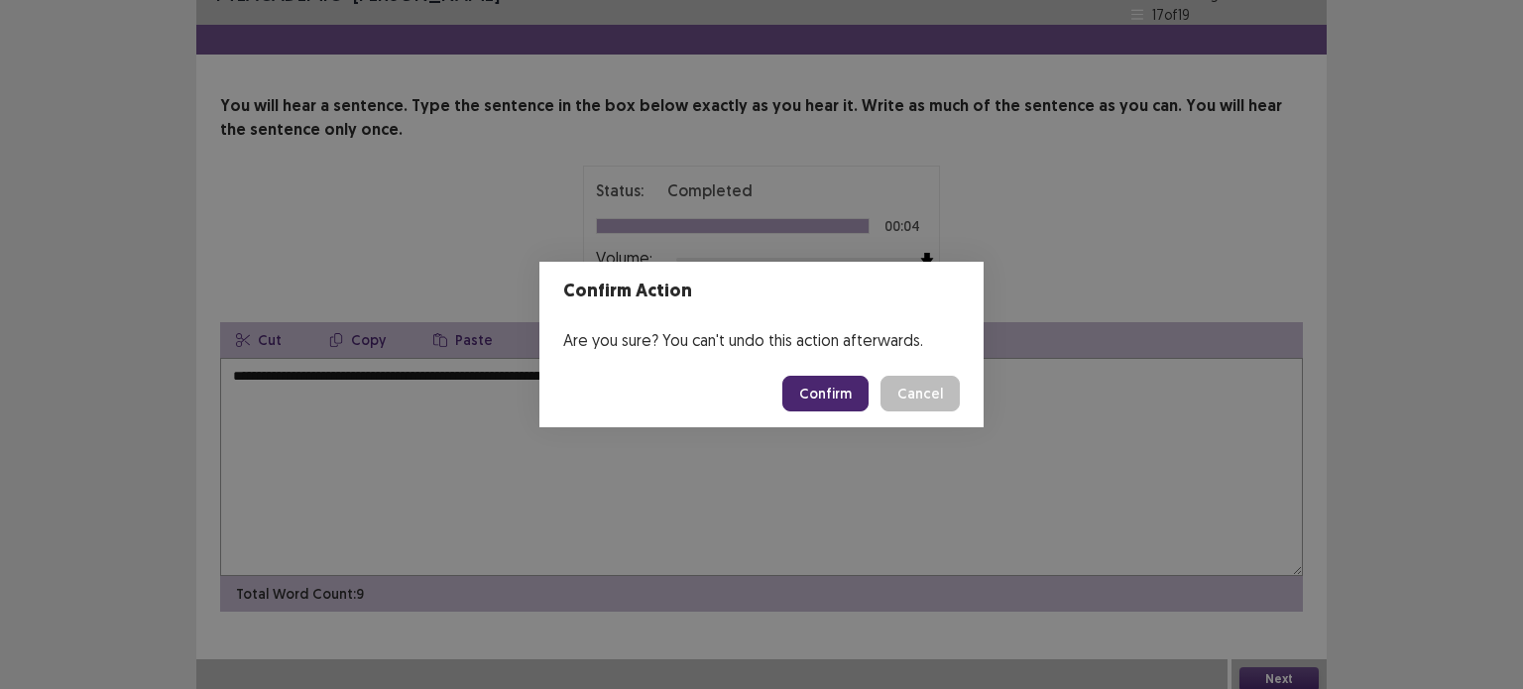
click at [818, 392] on button "Confirm" at bounding box center [825, 394] width 86 height 36
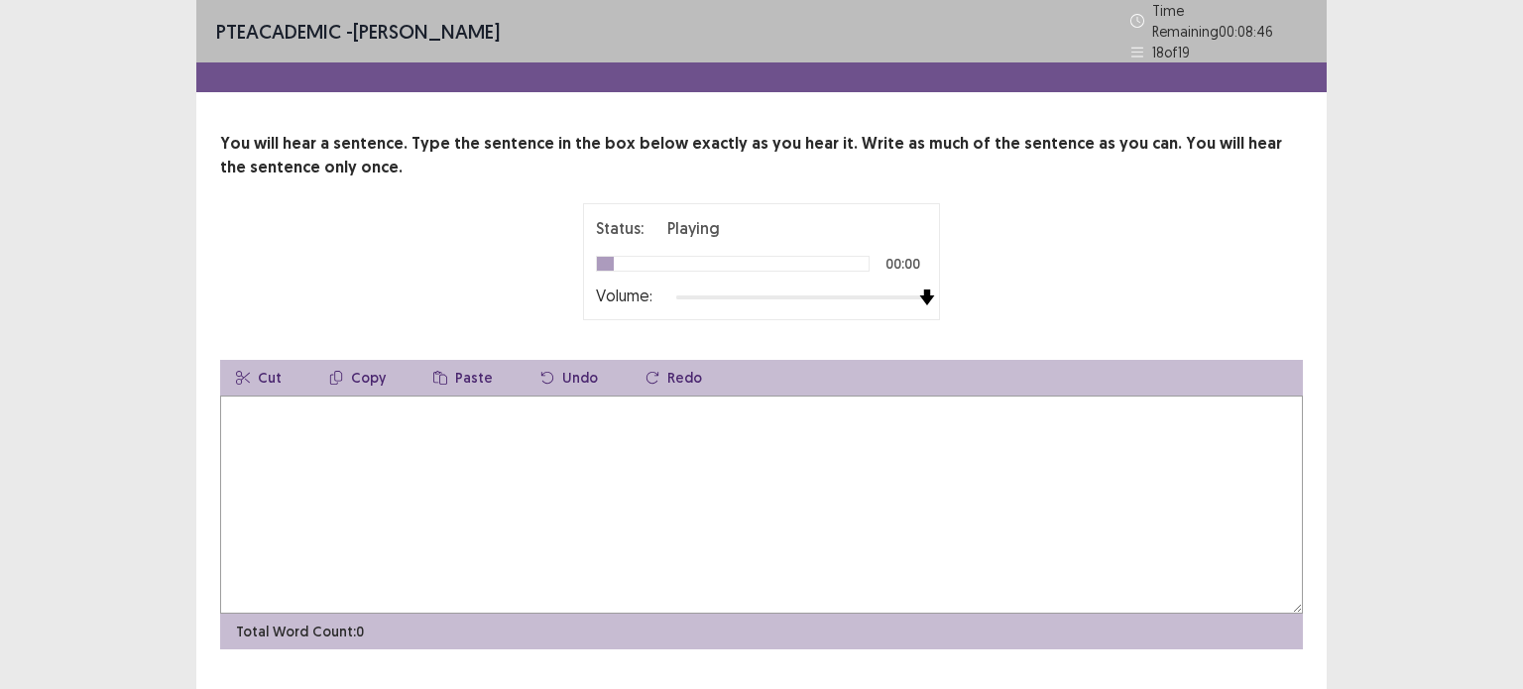
click at [922, 290] on div at bounding box center [801, 298] width 251 height 16
click at [563, 418] on textarea at bounding box center [761, 505] width 1083 height 218
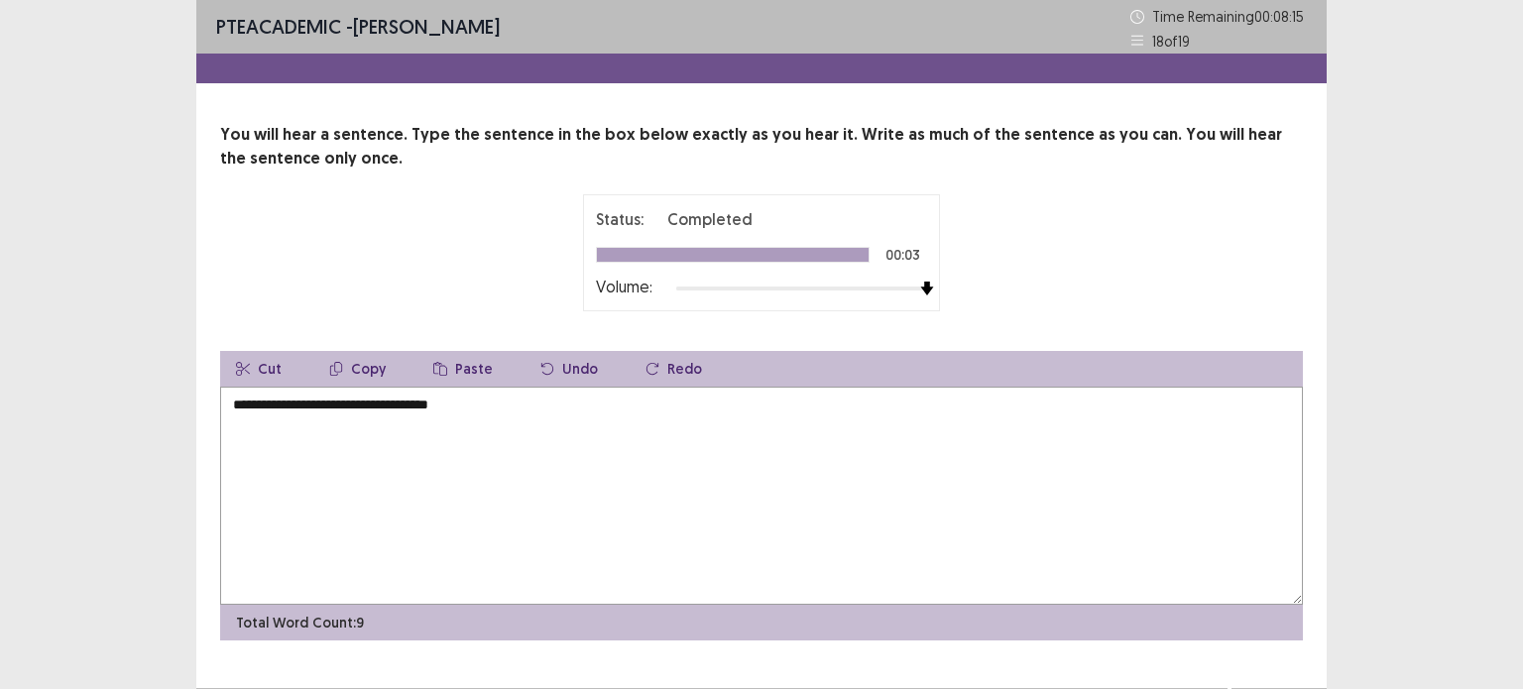
scroll to position [38, 0]
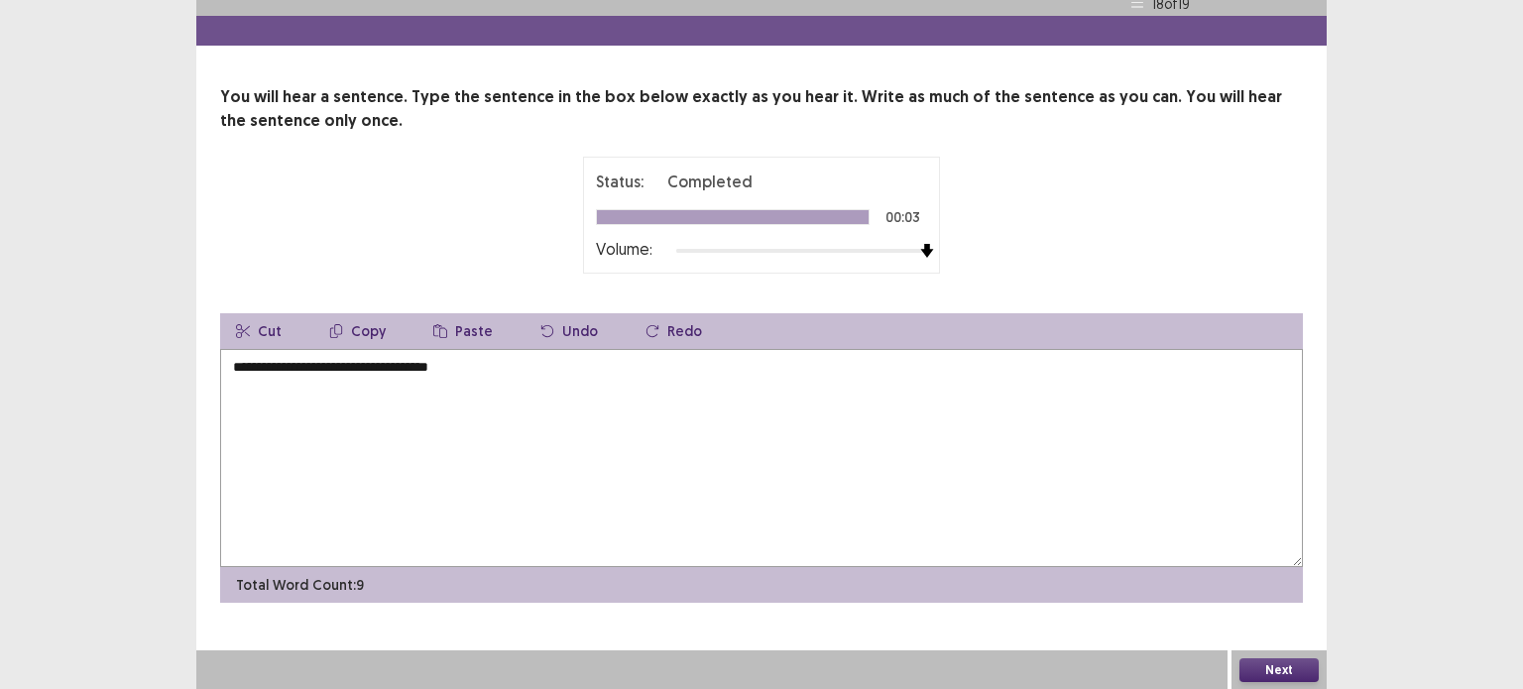
type textarea "**********"
click at [1300, 659] on button "Next" at bounding box center [1279, 671] width 79 height 24
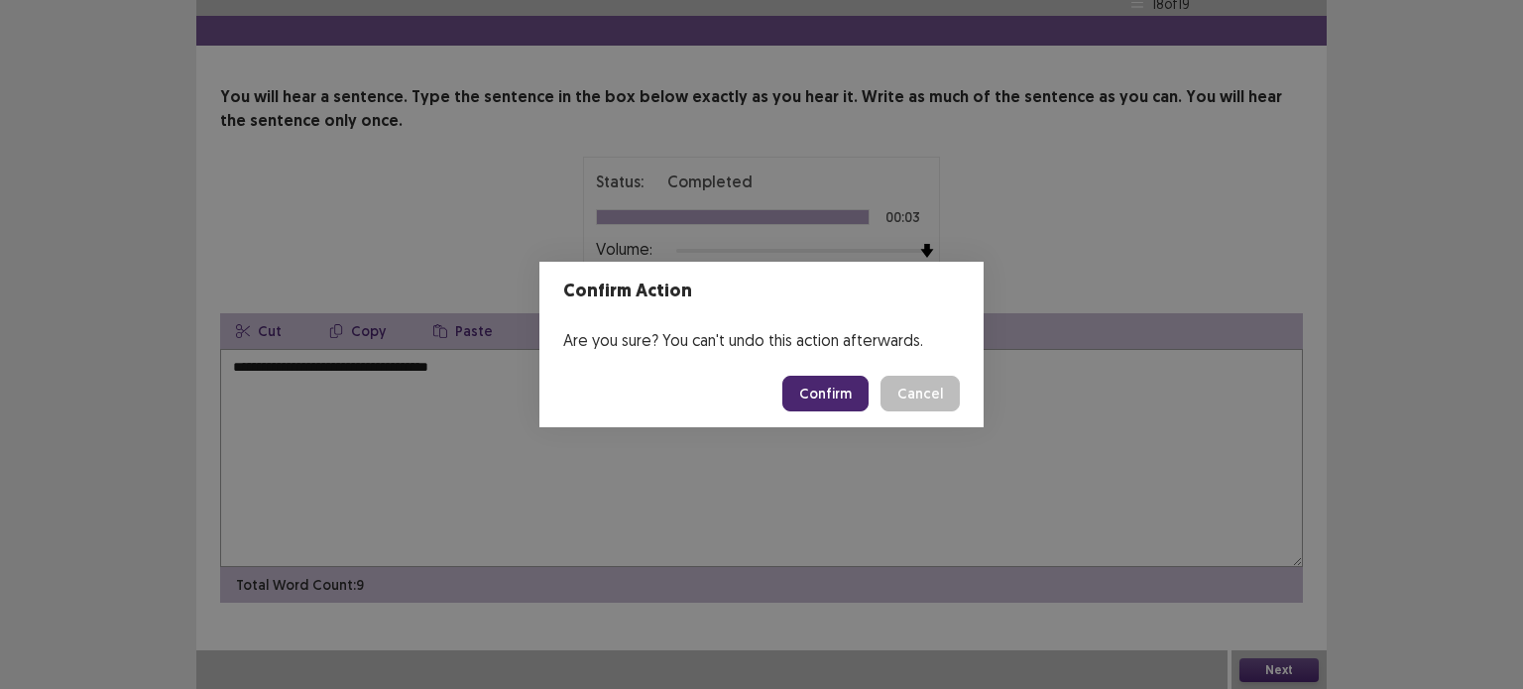
click at [839, 403] on button "Confirm" at bounding box center [825, 394] width 86 height 36
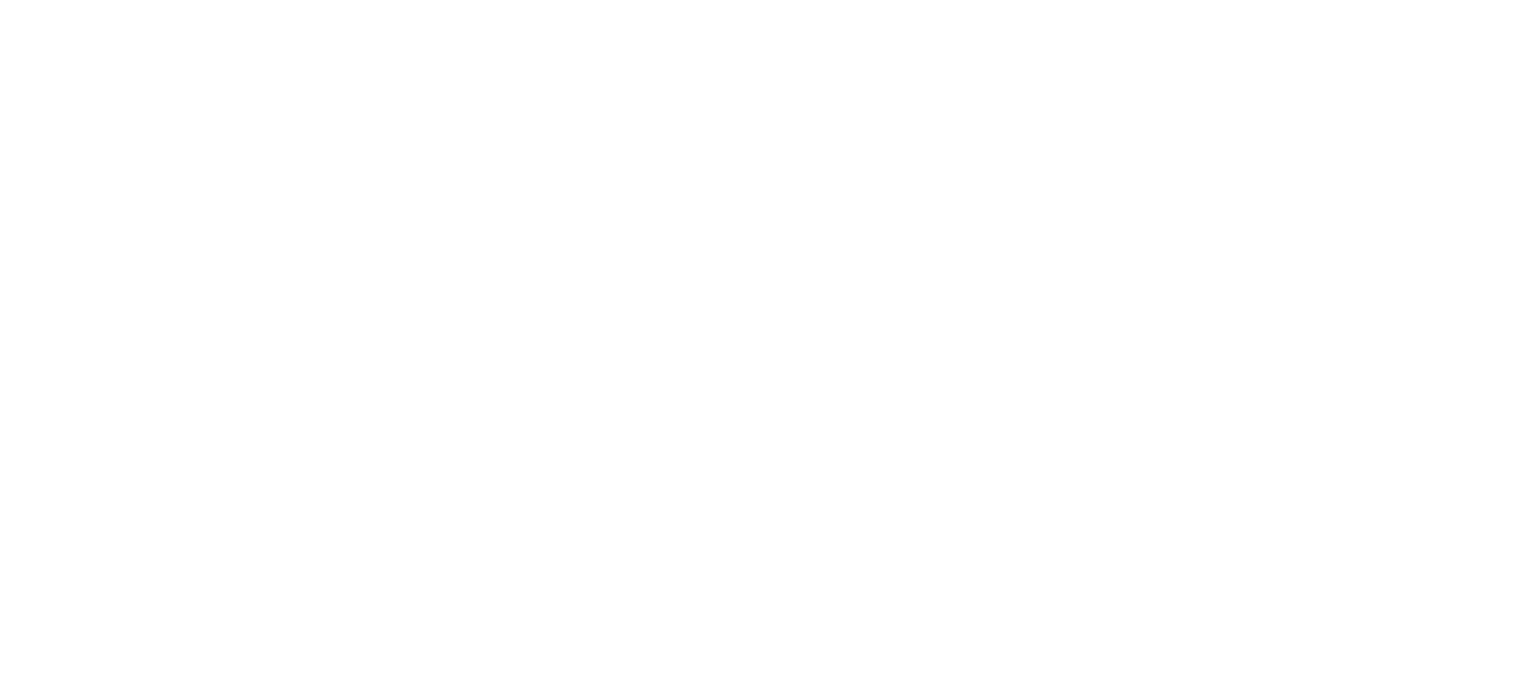
scroll to position [0, 0]
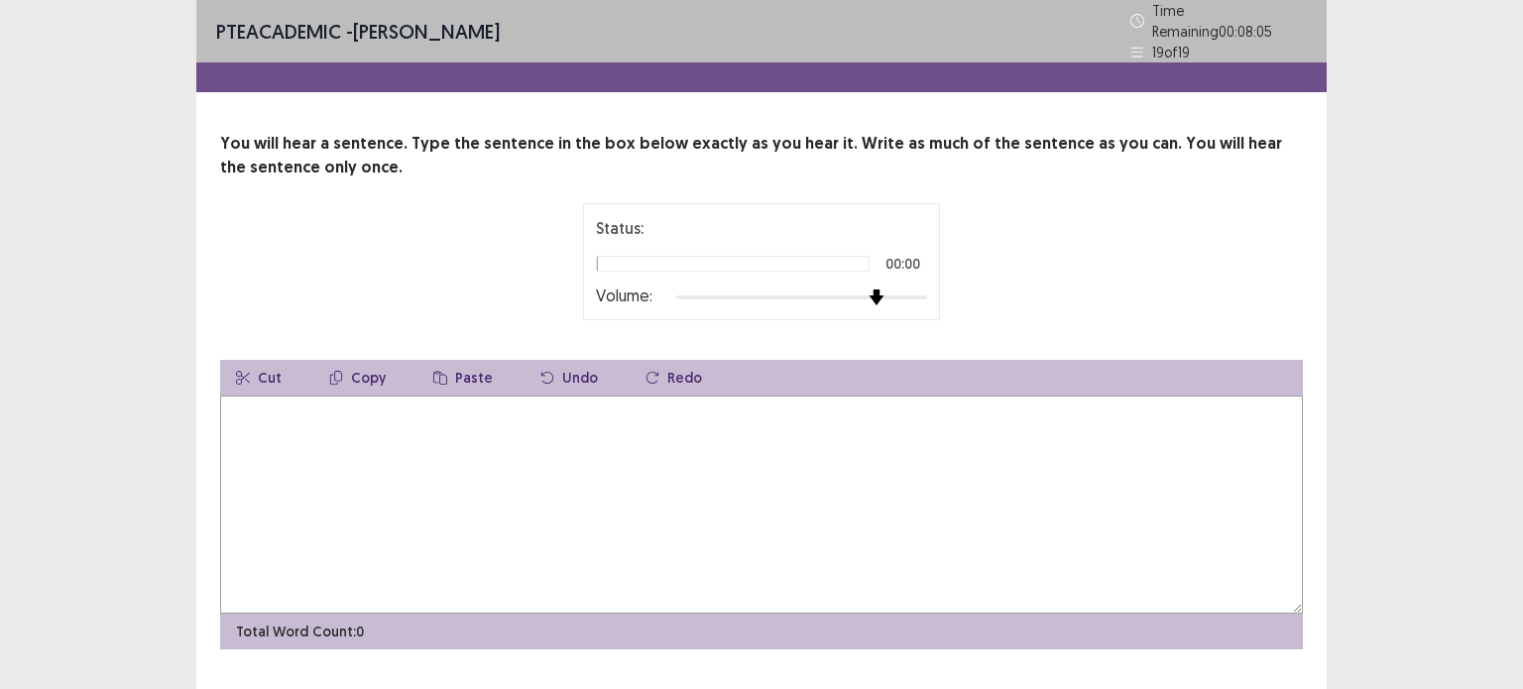
click at [877, 290] on div at bounding box center [801, 298] width 251 height 16
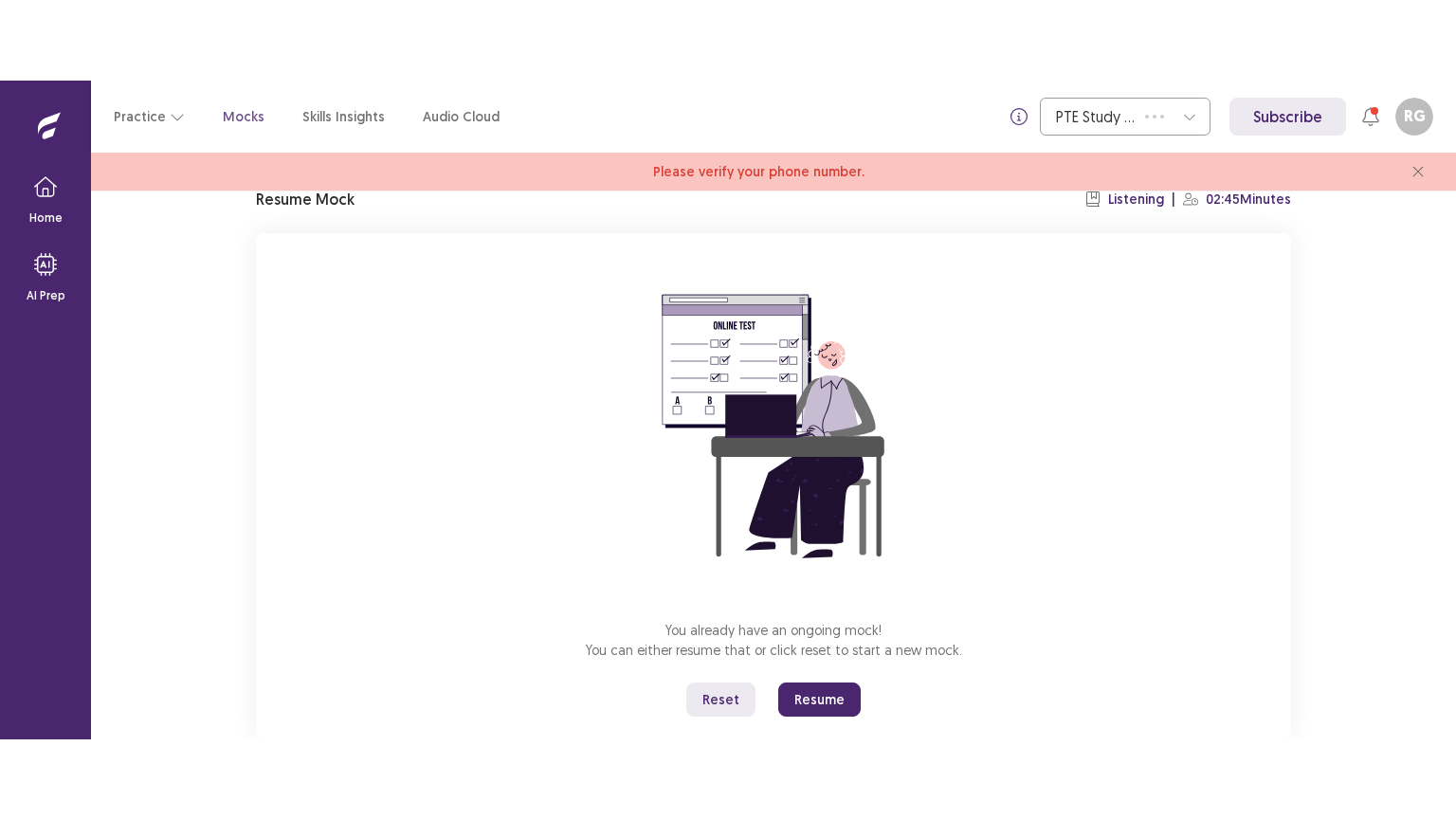
scroll to position [129, 0]
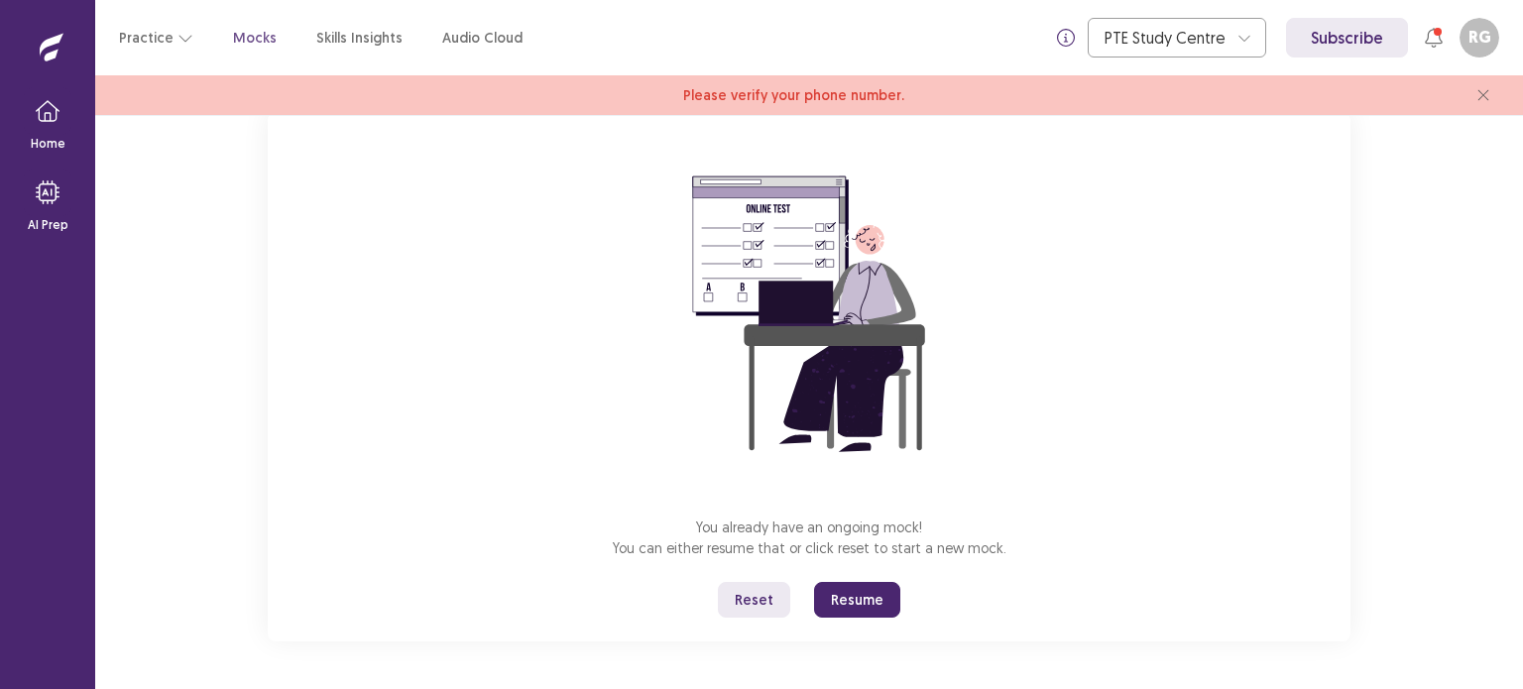
click at [870, 611] on button "Resume" at bounding box center [857, 600] width 86 height 36
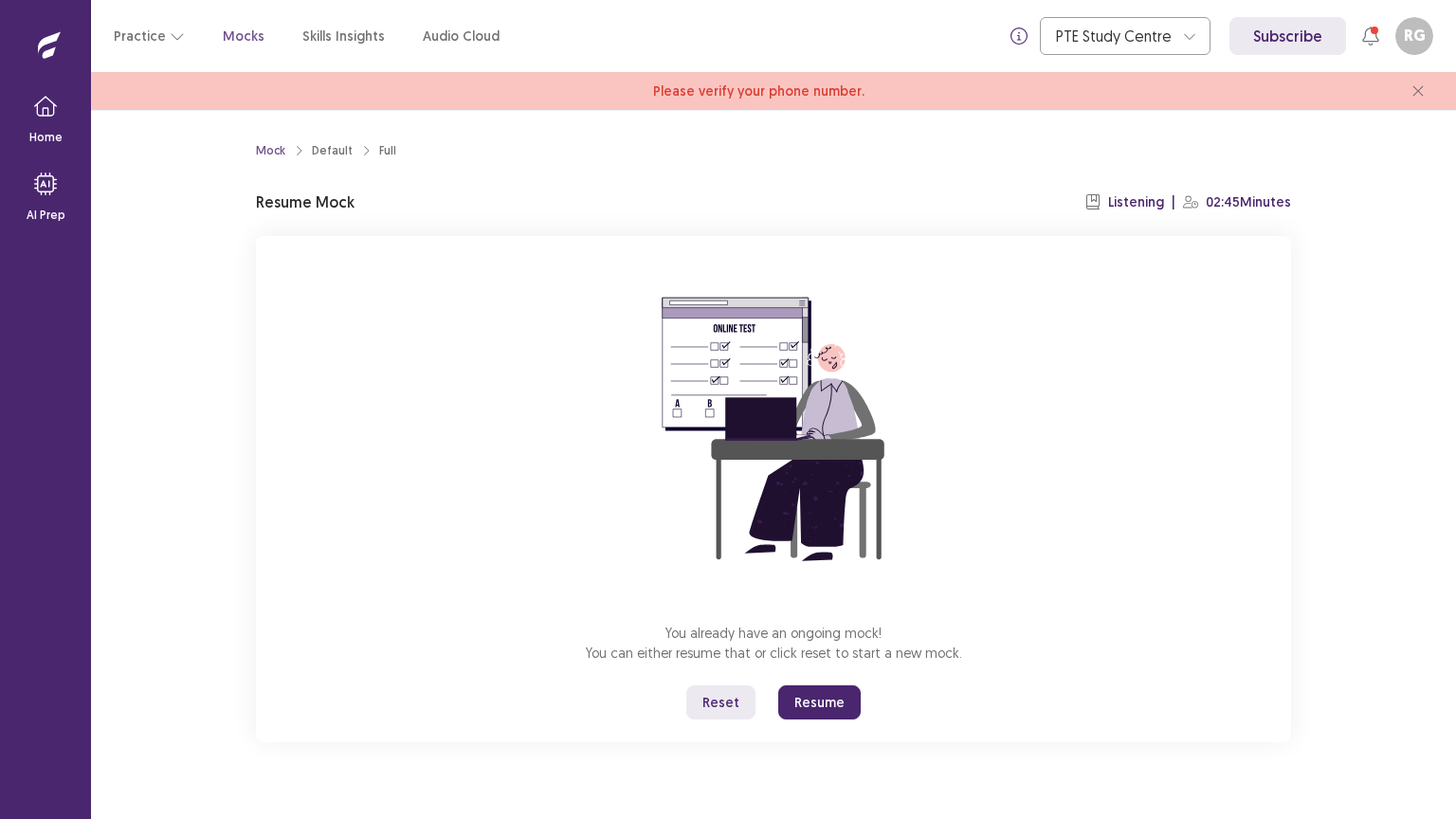
scroll to position [0, 0]
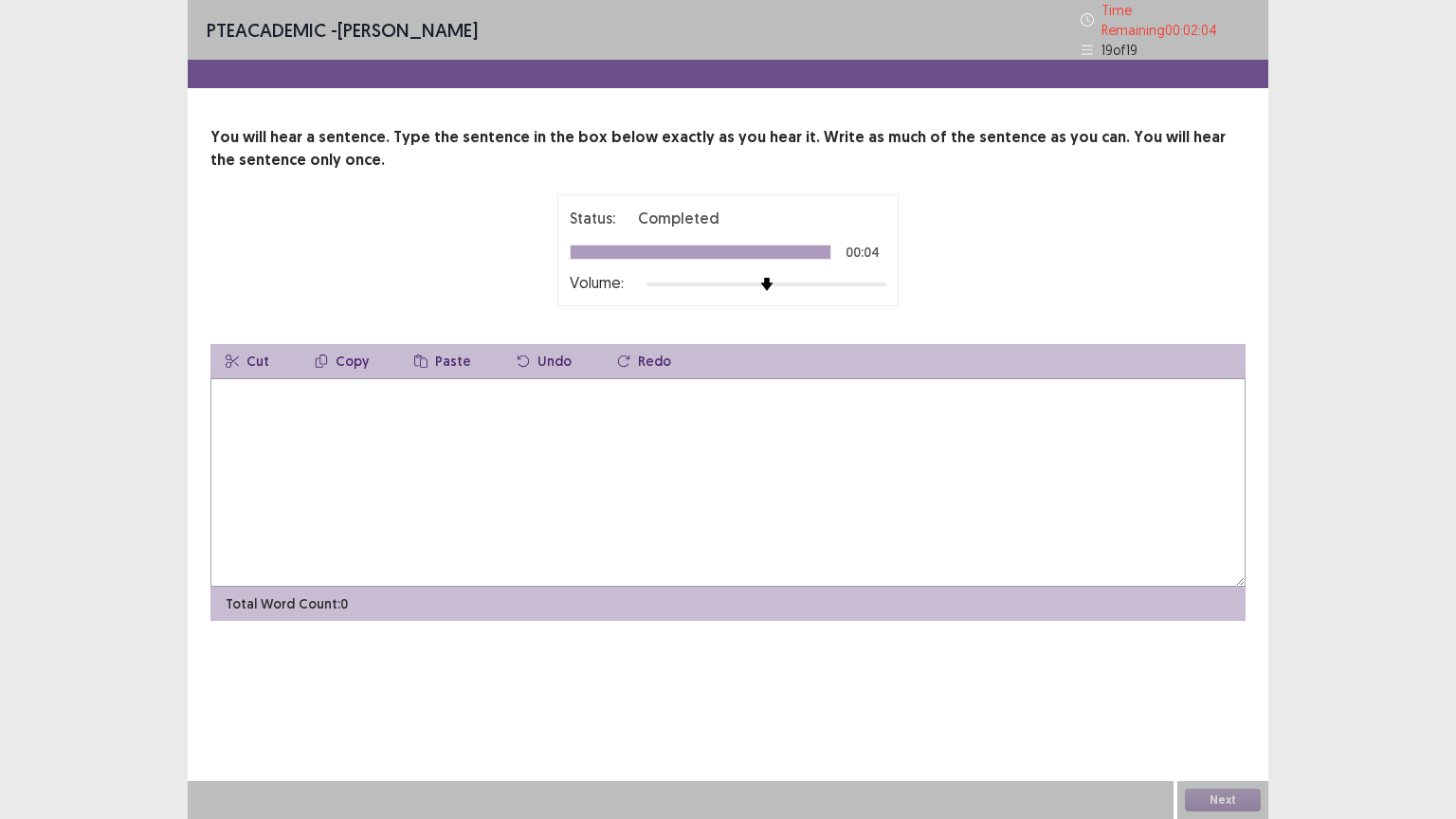
click at [638, 426] on textarea at bounding box center [728, 483] width 1035 height 208
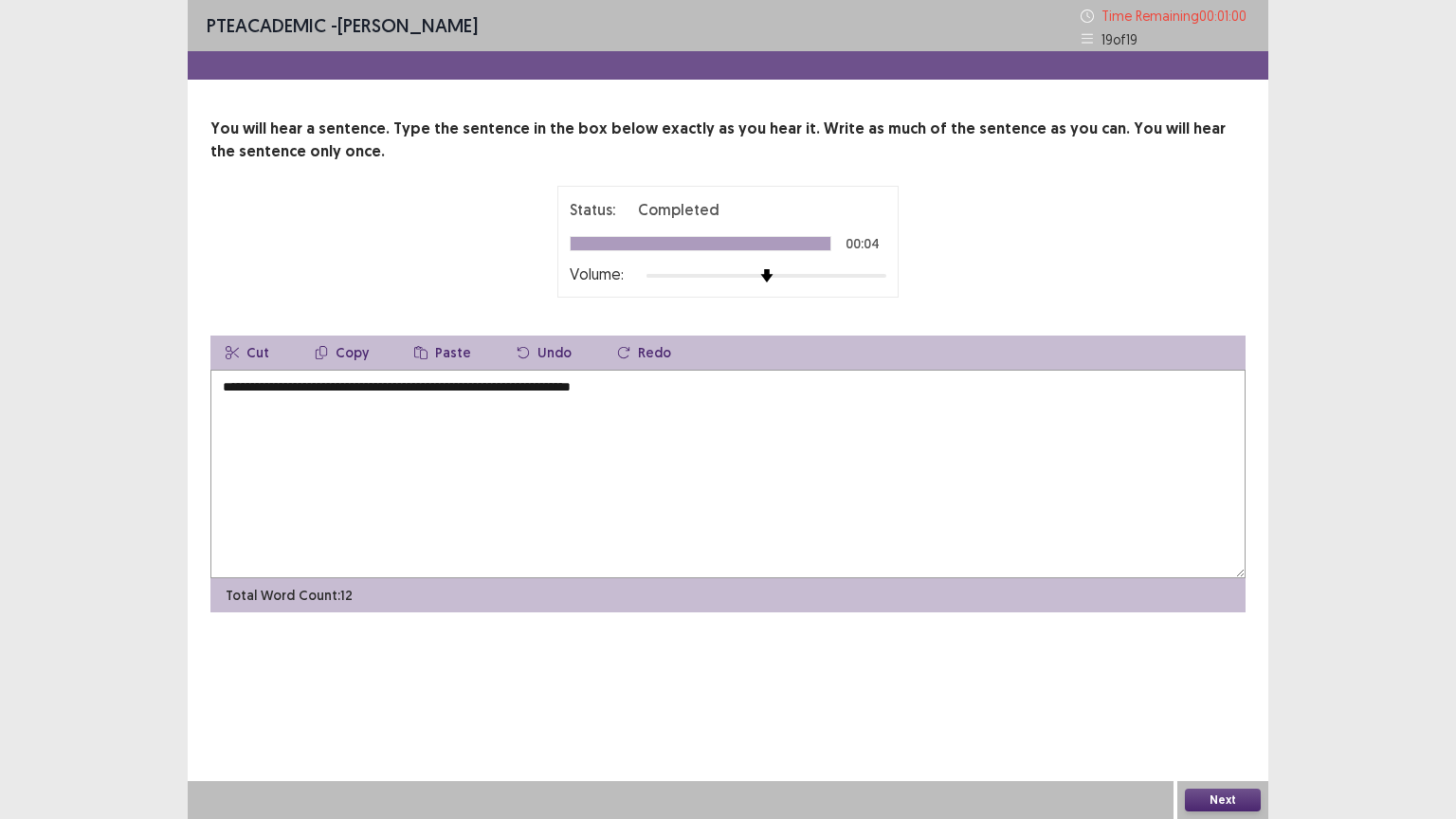
type textarea "**********"
click at [1232, 657] on button "Next" at bounding box center [1223, 800] width 76 height 23
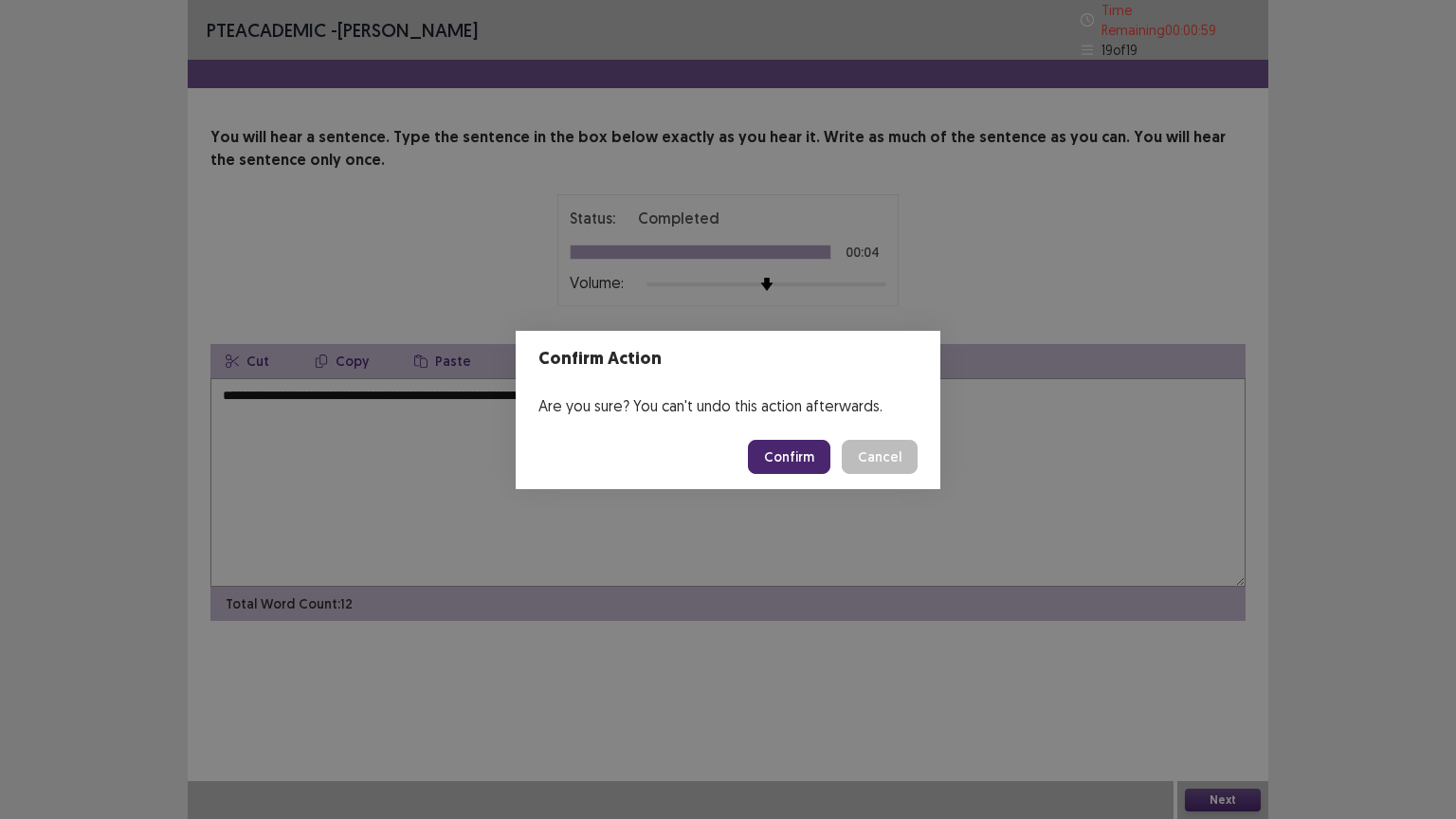
click at [790, 440] on button "Confirm" at bounding box center [789, 457] width 82 height 34
